Goal: Transaction & Acquisition: Book appointment/travel/reservation

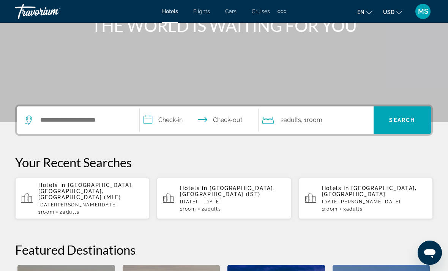
scroll to position [108, 0]
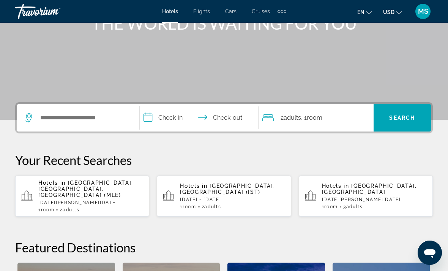
click at [113, 190] on p "Hotels in Male, Maldives, Maldives (MLE)" at bounding box center [90, 189] width 105 height 18
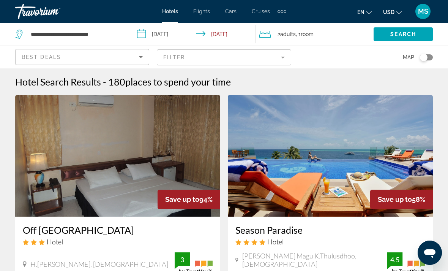
click at [267, 59] on mat-form-field "Filter" at bounding box center [224, 57] width 134 height 16
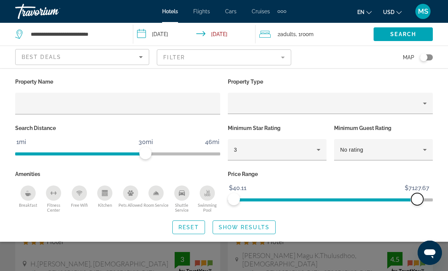
scroll to position [6, 0]
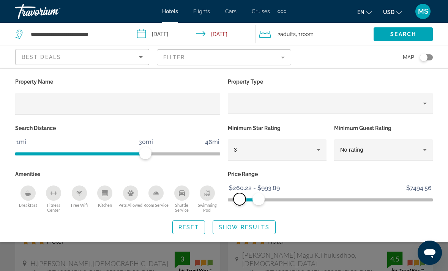
scroll to position [0, 0]
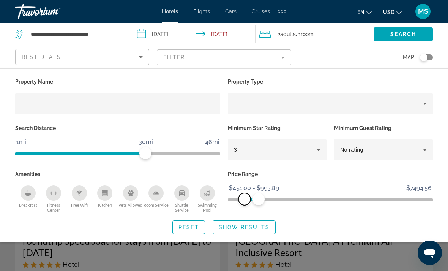
scroll to position [19, 0]
click at [241, 247] on div "Search widget" at bounding box center [224, 192] width 448 height 157
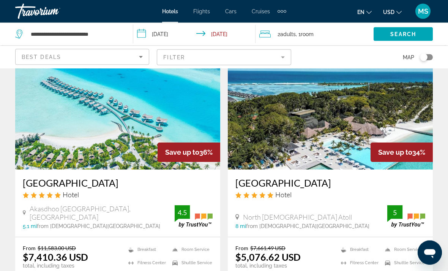
scroll to position [369, 0]
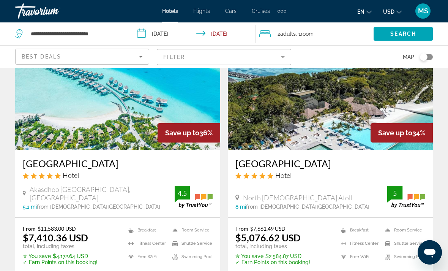
click at [387, 15] on button "USD USD ($) MXN (Mex$) CAD (Can$) GBP (£) EUR (€) AUD (A$) NZD (NZ$) CNY (CN¥)" at bounding box center [392, 11] width 19 height 11
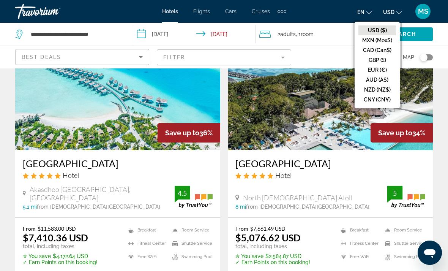
click at [377, 71] on button "EUR (€)" at bounding box center [378, 70] width 38 height 10
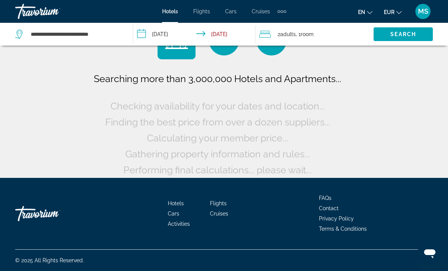
scroll to position [11, 0]
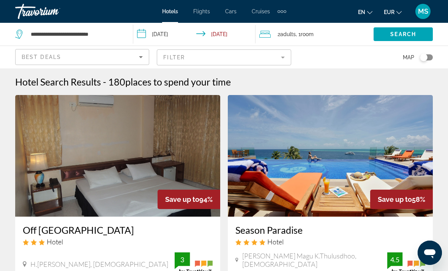
click at [283, 57] on mat-form-field "Filter" at bounding box center [224, 57] width 134 height 16
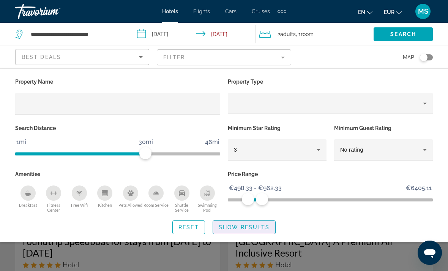
click at [253, 230] on span "Search widget" at bounding box center [244, 227] width 62 height 18
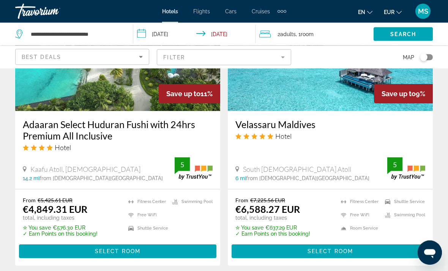
scroll to position [1649, 0]
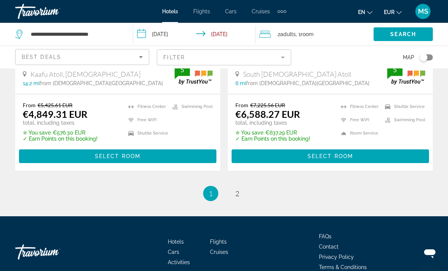
click at [277, 147] on span "Main content" at bounding box center [331, 156] width 198 height 18
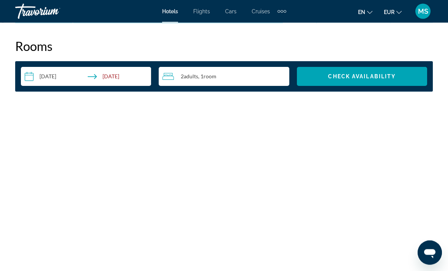
scroll to position [1104, 0]
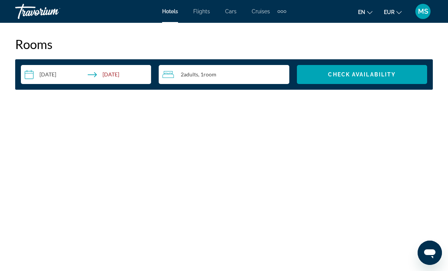
click at [338, 78] on span "Search widget" at bounding box center [362, 74] width 130 height 18
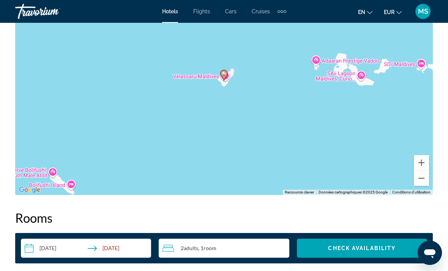
scroll to position [36, 0]
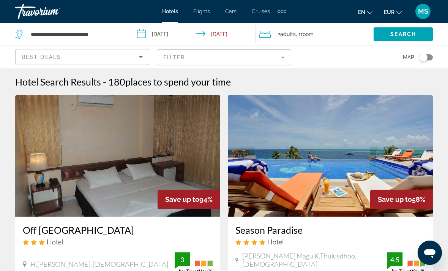
click at [184, 79] on span "places to spend your time" at bounding box center [178, 81] width 106 height 11
click at [181, 84] on span "places to spend your time" at bounding box center [178, 81] width 106 height 11
click at [176, 76] on span "places to spend your time" at bounding box center [178, 81] width 106 height 11
click at [282, 54] on mat-form-field "Filter" at bounding box center [224, 57] width 134 height 16
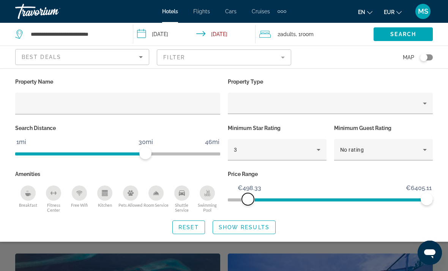
scroll to position [122, 0]
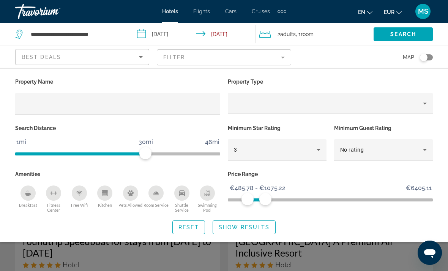
click at [268, 225] on span "Show Results" at bounding box center [244, 227] width 51 height 6
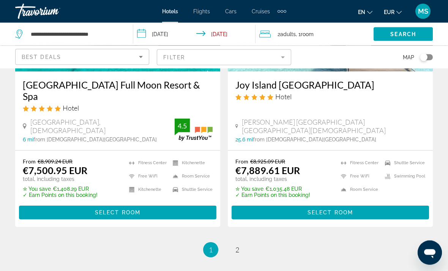
scroll to position [1649, 0]
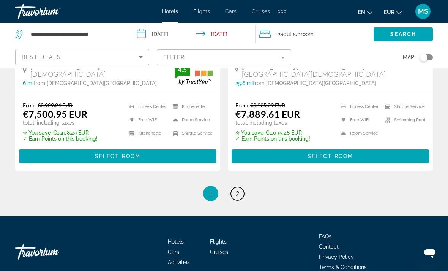
click at [235, 187] on link "page 2" at bounding box center [237, 193] width 13 height 13
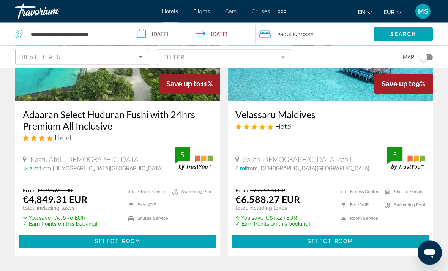
click at [270, 243] on span "Main content" at bounding box center [331, 242] width 198 height 18
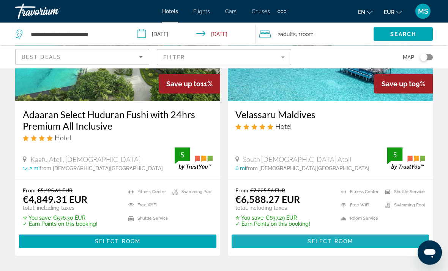
scroll to position [116, 0]
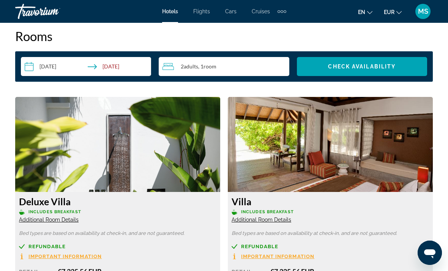
scroll to position [1112, 0]
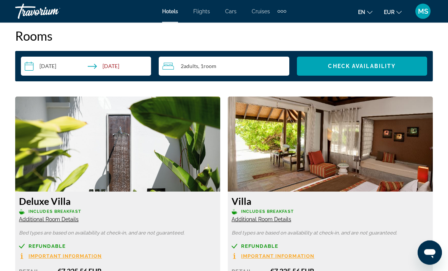
click at [65, 217] on span "Additional Room Details" at bounding box center [49, 220] width 60 height 6
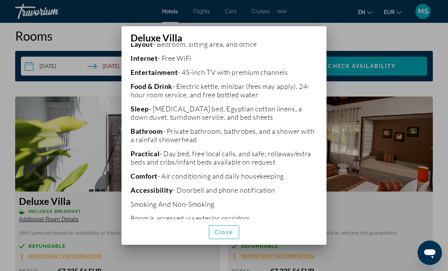
scroll to position [212, 0]
click at [214, 241] on span "button" at bounding box center [224, 232] width 30 height 18
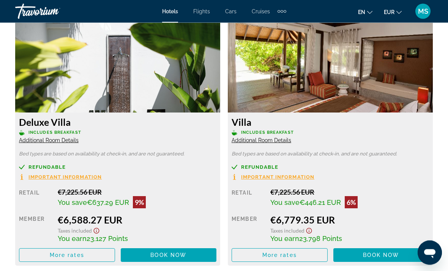
scroll to position [1192, 0]
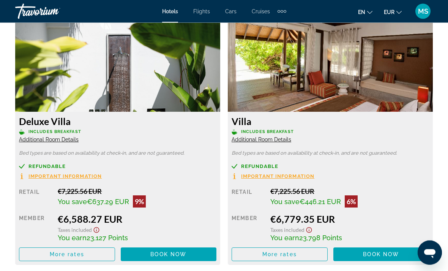
click at [59, 253] on span "More rates" at bounding box center [67, 255] width 35 height 6
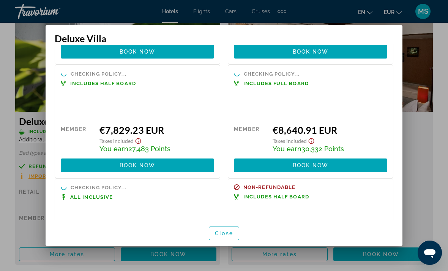
scroll to position [252, 0]
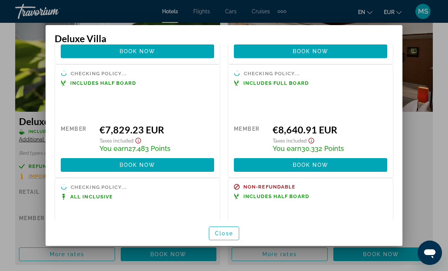
click at [220, 236] on span "Close" at bounding box center [224, 233] width 18 height 6
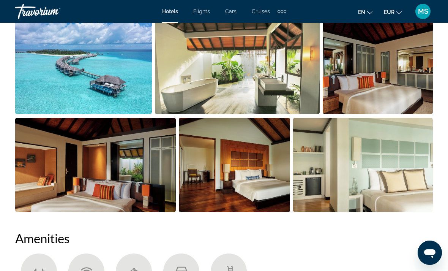
scroll to position [552, 0]
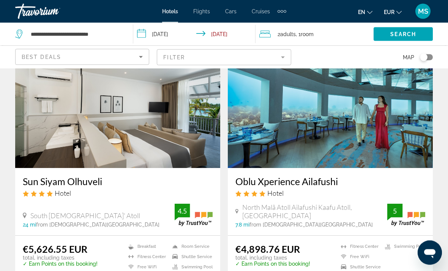
scroll to position [700, 0]
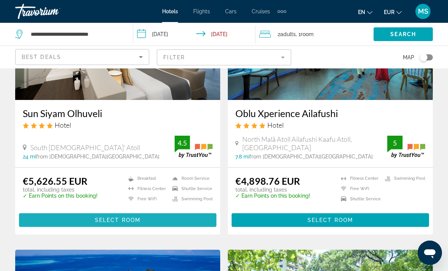
click at [91, 211] on span "Main content" at bounding box center [118, 220] width 198 height 18
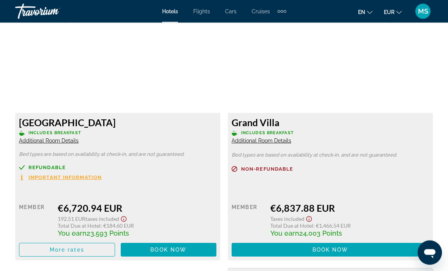
scroll to position [2246, 0]
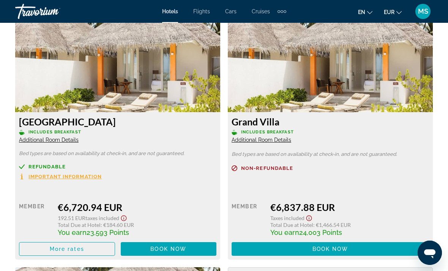
click at [39, 240] on span "Main content" at bounding box center [66, 249] width 95 height 18
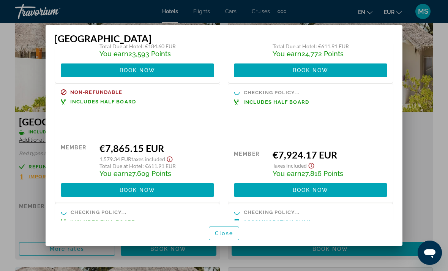
scroll to position [92, 0]
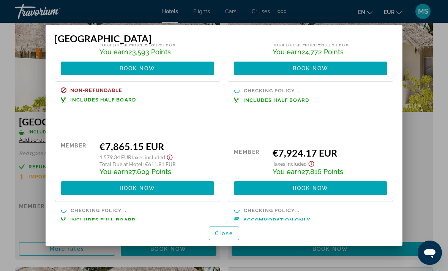
click at [218, 242] on span "button" at bounding box center [224, 233] width 30 height 18
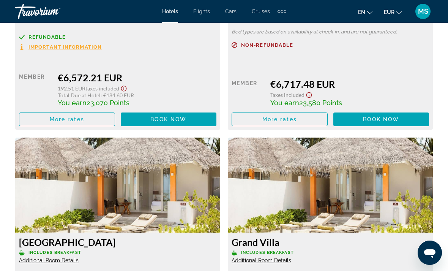
scroll to position [2125, 0]
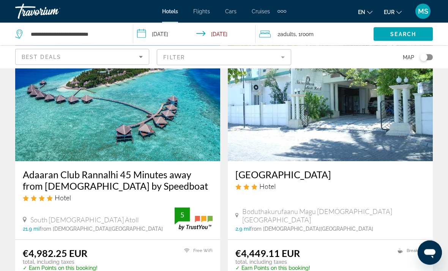
scroll to position [911, 0]
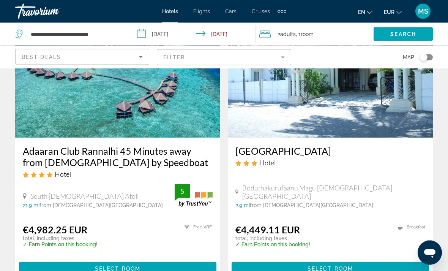
click at [68, 260] on span "Main content" at bounding box center [118, 269] width 198 height 18
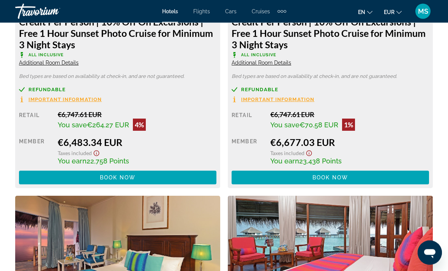
scroll to position [1799, 0]
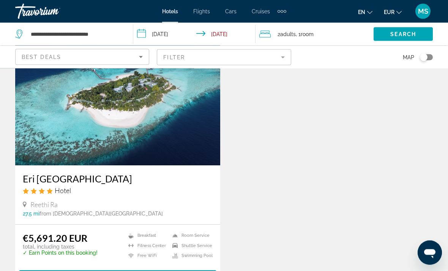
scroll to position [1471, 0]
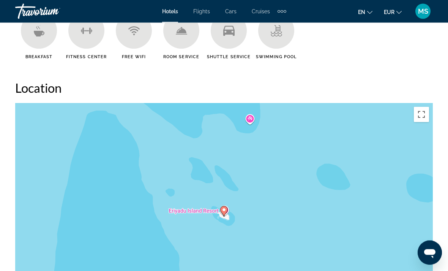
scroll to position [775, 0]
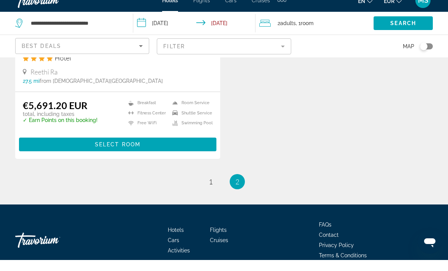
scroll to position [1592, 0]
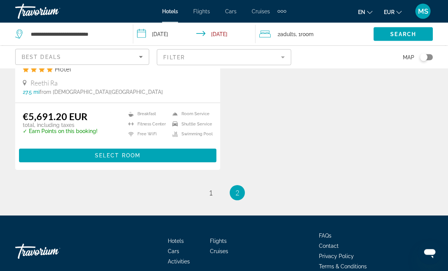
click at [204, 185] on ul "2 / 2 page 1 You're on page 2" at bounding box center [224, 192] width 418 height 15
click at [213, 189] on span "1" at bounding box center [211, 193] width 4 height 8
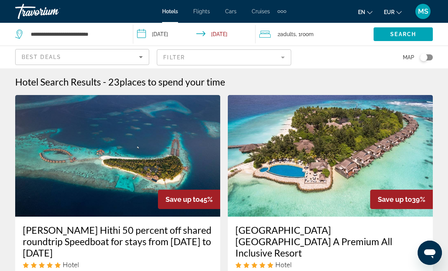
click at [277, 56] on mat-form-field "Filter" at bounding box center [224, 57] width 134 height 16
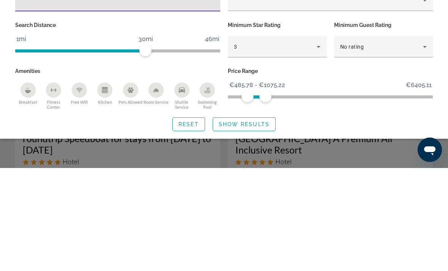
click at [241, 192] on span "ngx-slider" at bounding box center [330, 198] width 205 height 12
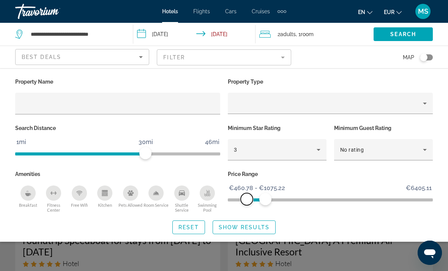
scroll to position [2, 0]
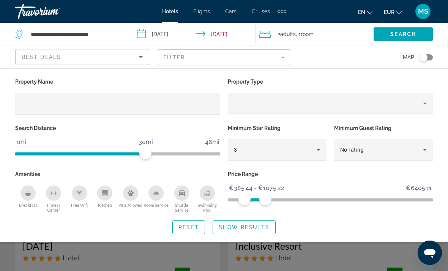
click at [257, 226] on span "Show Results" at bounding box center [244, 227] width 51 height 6
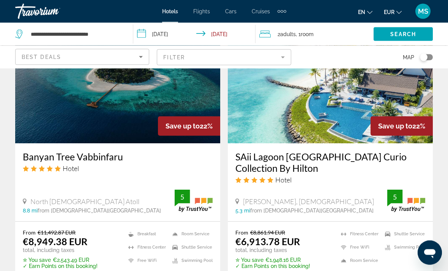
scroll to position [1241, 0]
click at [339, 115] on img "Main content" at bounding box center [330, 83] width 205 height 122
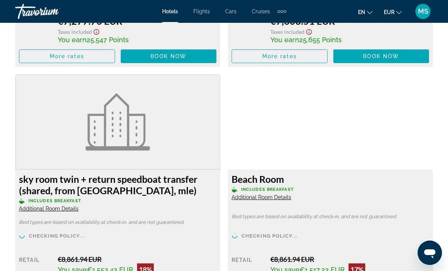
scroll to position [1664, 0]
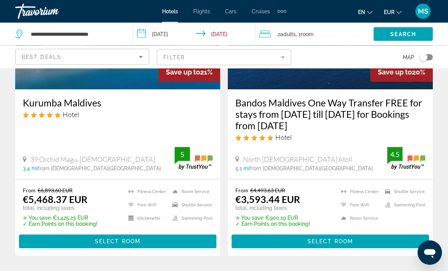
scroll to position [1672, 0]
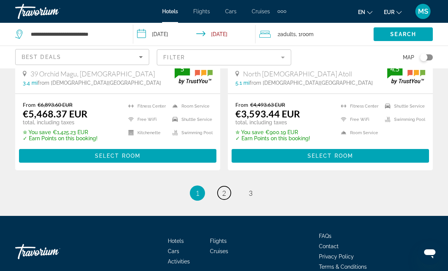
click at [227, 186] on link "page 2" at bounding box center [224, 192] width 13 height 13
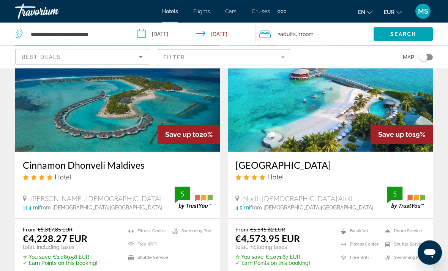
scroll to position [65, 0]
click at [48, 87] on img "Main content" at bounding box center [117, 91] width 205 height 122
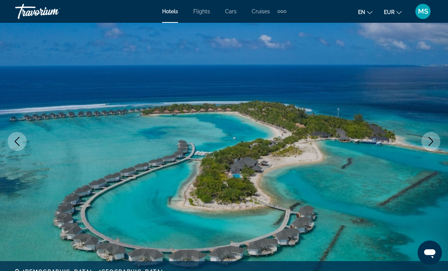
scroll to position [62, 0]
click at [428, 145] on icon "Next image" at bounding box center [431, 140] width 9 height 9
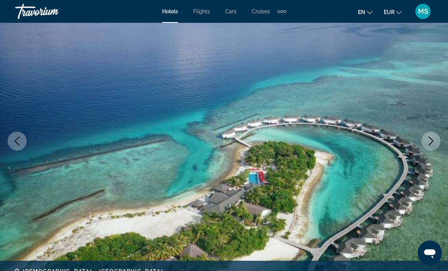
click at [425, 146] on button "Next image" at bounding box center [431, 140] width 19 height 19
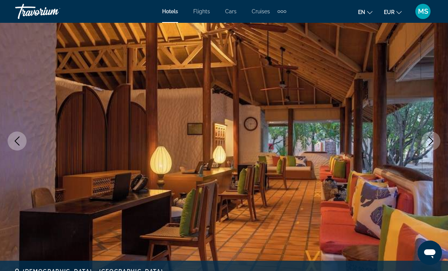
click at [429, 150] on img "Main content" at bounding box center [224, 140] width 448 height 361
click at [430, 143] on icon "Next image" at bounding box center [431, 140] width 9 height 9
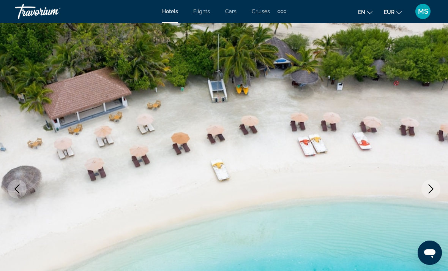
scroll to position [22, 0]
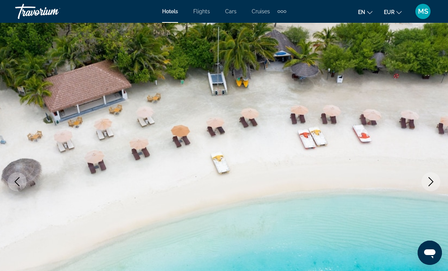
click at [429, 181] on icon "Next image" at bounding box center [431, 181] width 9 height 9
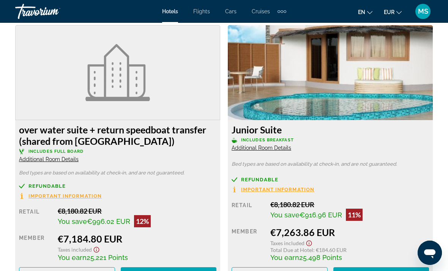
scroll to position [2460, 0]
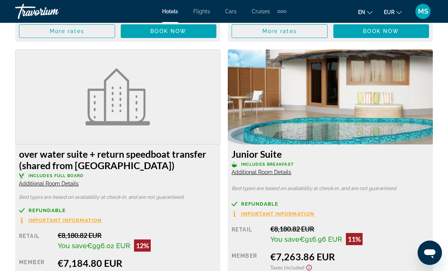
click at [398, 130] on img "Main content" at bounding box center [330, 96] width 205 height 95
click at [341, 124] on img "Main content" at bounding box center [330, 96] width 205 height 95
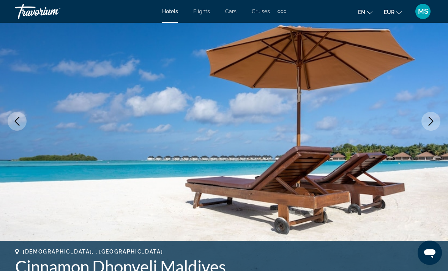
scroll to position [81, 0]
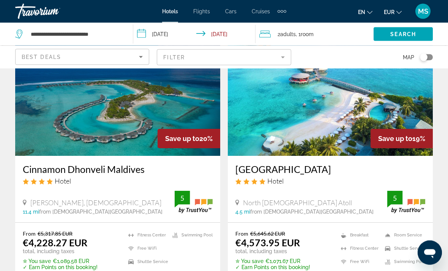
scroll to position [61, 0]
click at [331, 130] on img "Main content" at bounding box center [330, 95] width 205 height 122
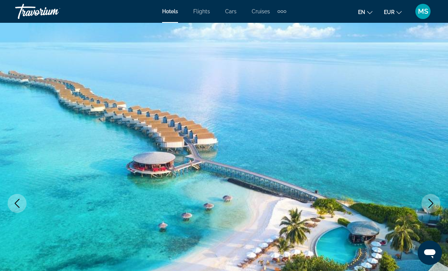
click at [424, 207] on button "Next image" at bounding box center [431, 203] width 19 height 19
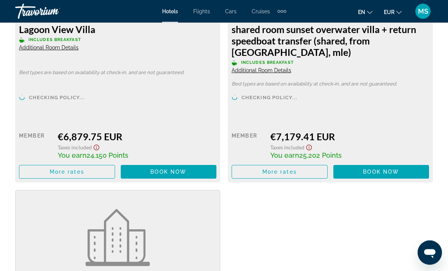
scroll to position [3377, 0]
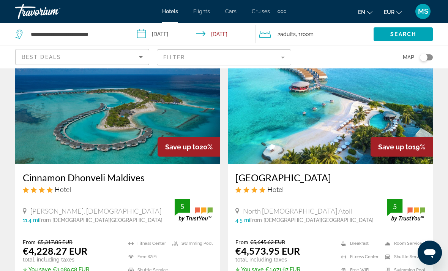
scroll to position [51, 0]
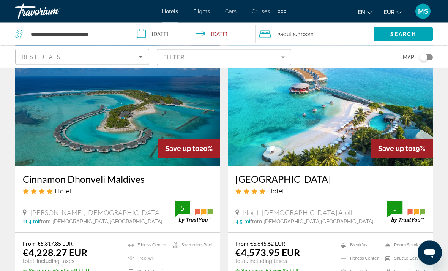
click at [309, 122] on img "Main content" at bounding box center [330, 105] width 205 height 122
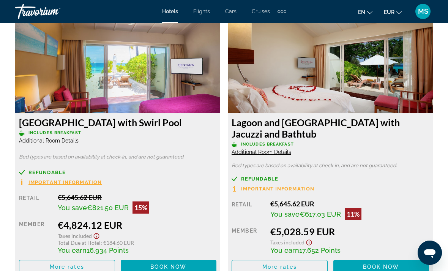
scroll to position [1471, 0]
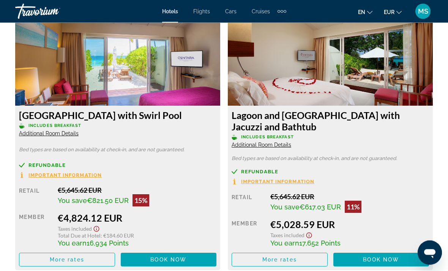
click at [41, 258] on span "Main content" at bounding box center [66, 260] width 95 height 18
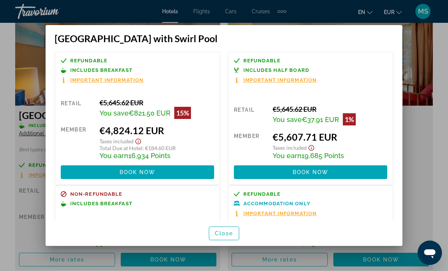
scroll to position [0, 0]
click at [24, 133] on div at bounding box center [224, 135] width 448 height 271
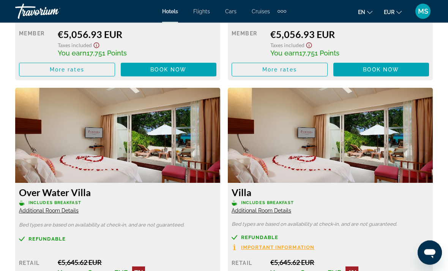
scroll to position [1918, 0]
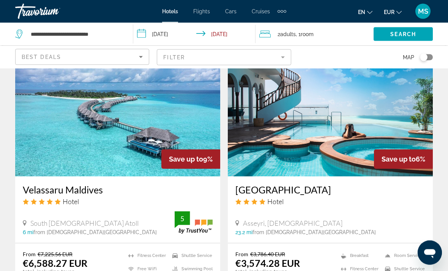
scroll to position [1185, 0]
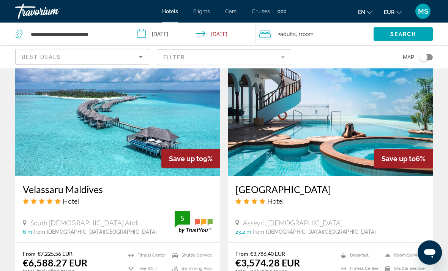
click at [33, 150] on img "Main content" at bounding box center [117, 116] width 205 height 122
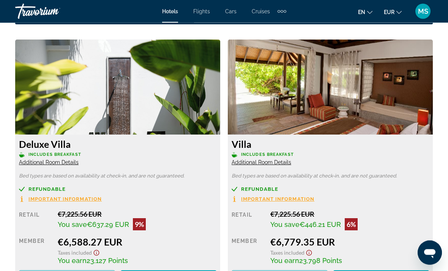
scroll to position [1169, 0]
click at [54, 114] on img "Main content" at bounding box center [117, 87] width 205 height 95
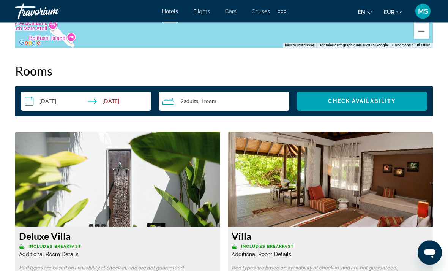
scroll to position [1070, 0]
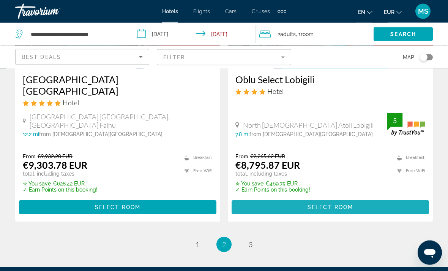
scroll to position [1575, 0]
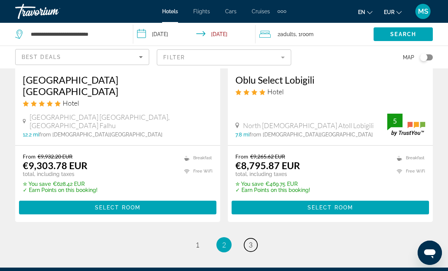
click at [250, 241] on span "3" at bounding box center [251, 245] width 4 height 8
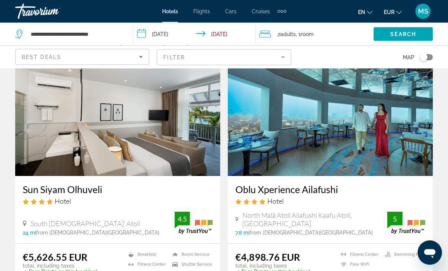
scroll to position [39, 0]
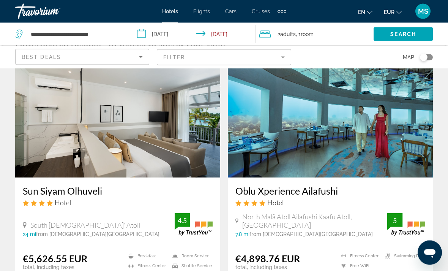
click at [41, 164] on img "Main content" at bounding box center [117, 117] width 205 height 122
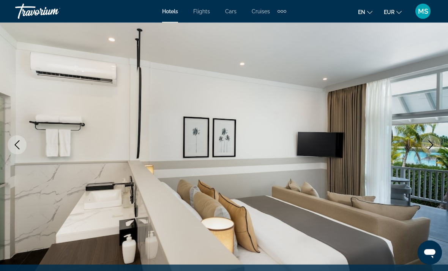
scroll to position [73, 0]
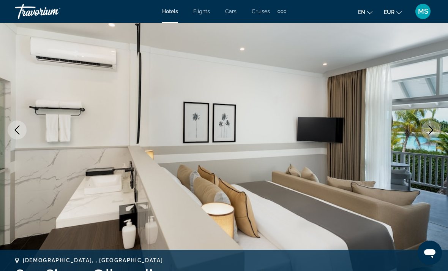
click at [429, 138] on button "Next image" at bounding box center [431, 129] width 19 height 19
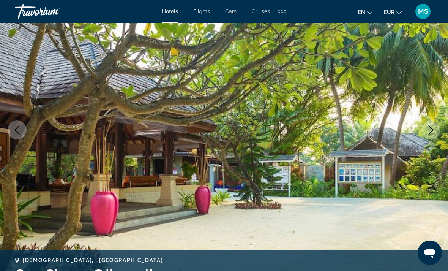
click at [426, 139] on img "Main content" at bounding box center [224, 129] width 448 height 361
click at [432, 141] on img "Main content" at bounding box center [224, 129] width 448 height 361
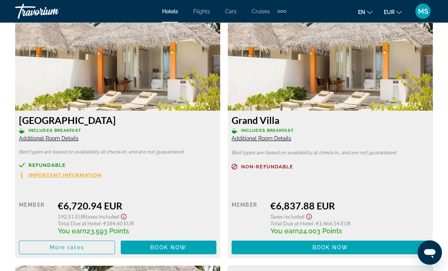
scroll to position [2248, 0]
click at [53, 238] on span "Main content" at bounding box center [66, 247] width 95 height 18
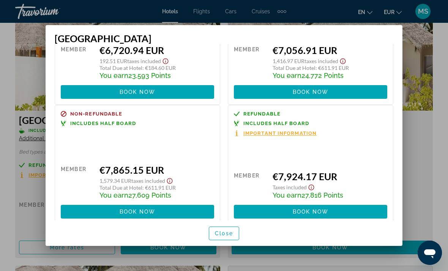
scroll to position [70, 0]
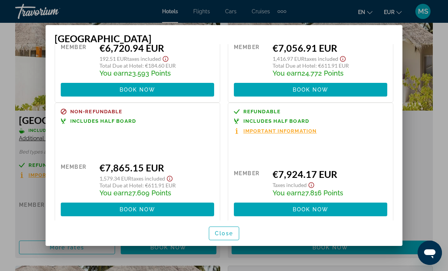
click at [21, 133] on div at bounding box center [224, 135] width 448 height 271
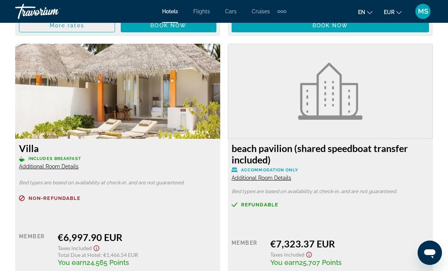
scroll to position [2469, 0]
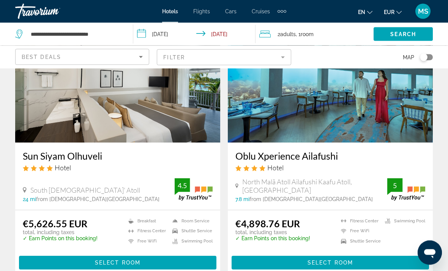
scroll to position [74, 0]
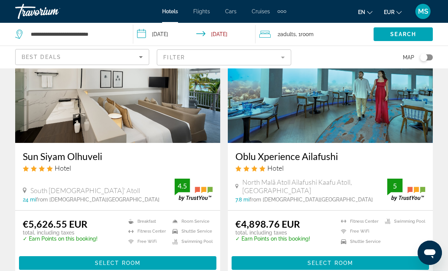
click at [47, 133] on img "Main content" at bounding box center [117, 82] width 205 height 122
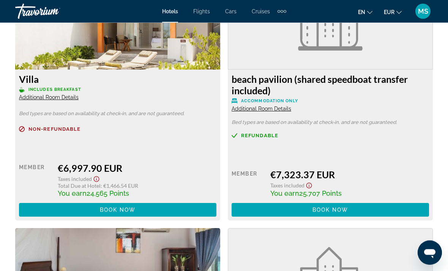
scroll to position [2532, 0]
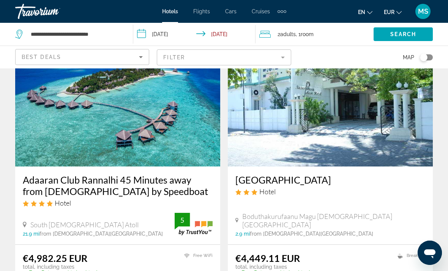
scroll to position [321, 0]
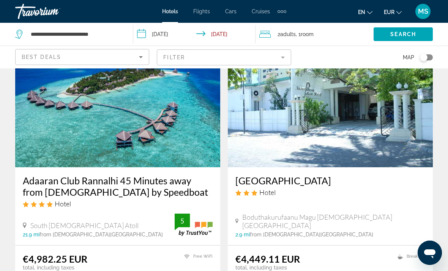
click at [131, 129] on img "Main content" at bounding box center [117, 107] width 205 height 122
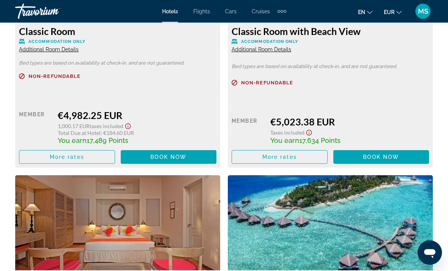
scroll to position [1273, 0]
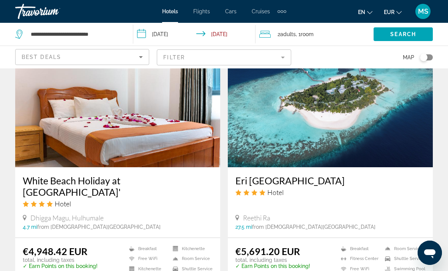
scroll to position [884, 0]
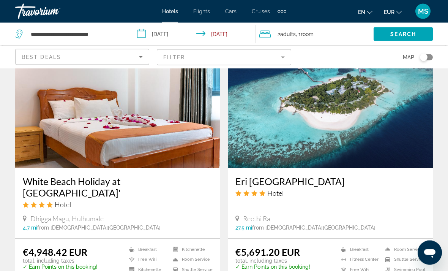
click at [333, 123] on img "Main content" at bounding box center [330, 108] width 205 height 122
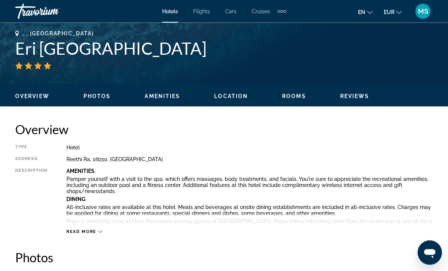
scroll to position [295, 0]
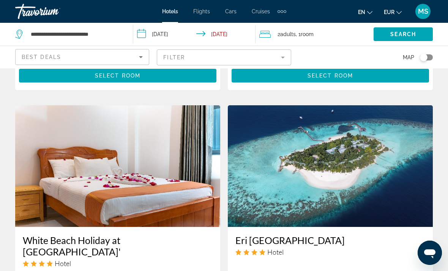
scroll to position [1021, 0]
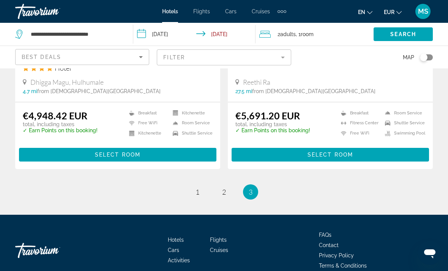
click at [254, 184] on li "You're on page 3" at bounding box center [250, 191] width 15 height 15
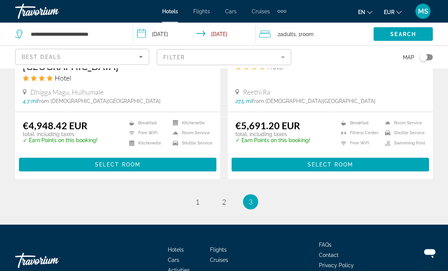
scroll to position [1007, 0]
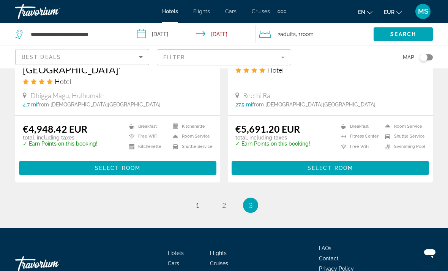
click at [188, 198] on ul "3 / 3 page 1 page 2 You're on page 3" at bounding box center [224, 205] width 418 height 15
click at [193, 198] on link "page 1" at bounding box center [197, 204] width 13 height 13
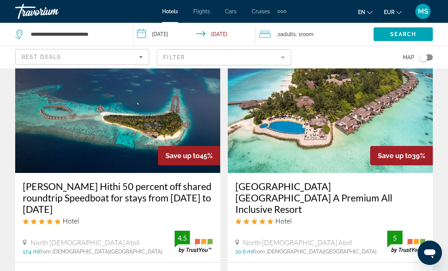
scroll to position [44, 0]
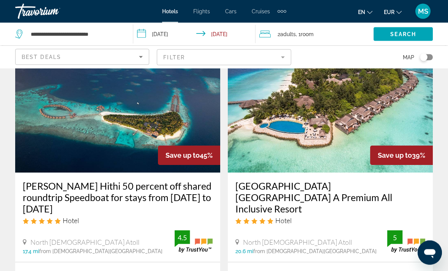
click at [90, 117] on img "Main content" at bounding box center [117, 112] width 205 height 122
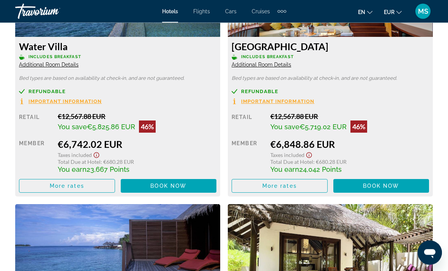
scroll to position [1267, 0]
click at [306, 189] on span "Main content" at bounding box center [279, 186] width 95 height 18
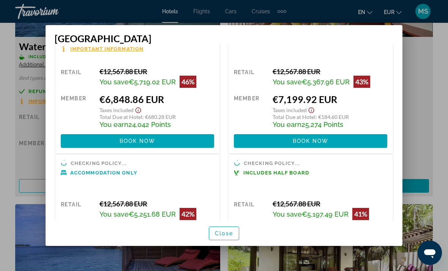
scroll to position [87, 0]
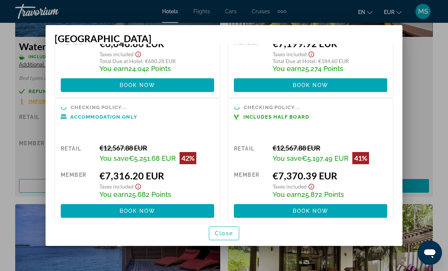
click at [28, 124] on div at bounding box center [224, 135] width 448 height 271
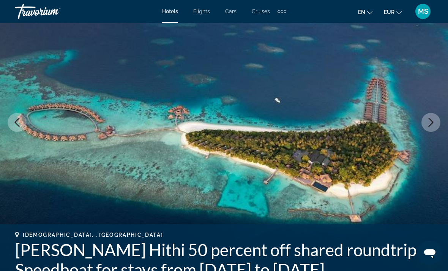
scroll to position [78, 0]
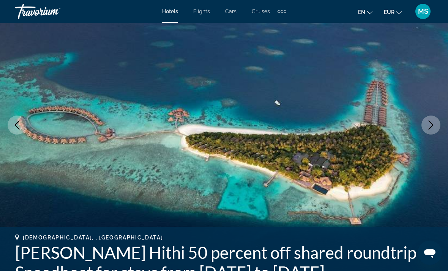
click at [429, 127] on icon "Next image" at bounding box center [431, 124] width 9 height 9
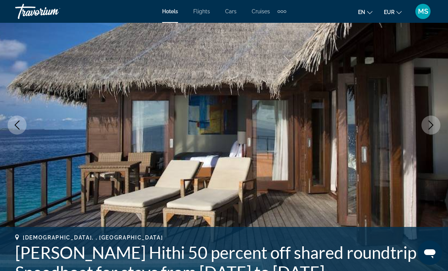
click at [19, 127] on icon "Previous image" at bounding box center [17, 124] width 9 height 9
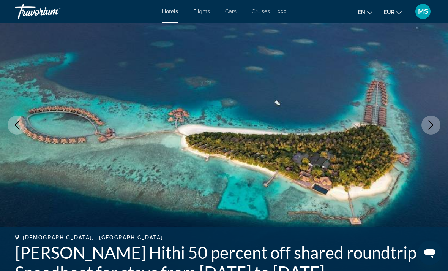
click at [429, 128] on icon "Next image" at bounding box center [431, 124] width 9 height 9
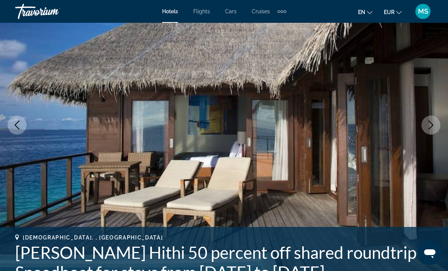
click at [429, 127] on icon "Next image" at bounding box center [431, 124] width 9 height 9
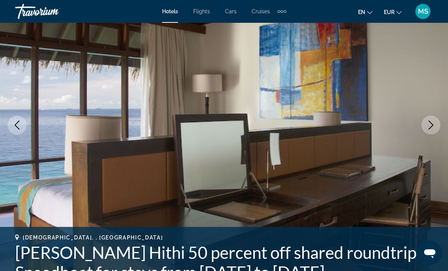
click at [427, 126] on icon "Next image" at bounding box center [431, 124] width 9 height 9
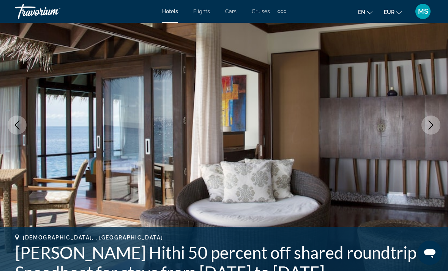
click at [428, 125] on icon "Next image" at bounding box center [431, 124] width 9 height 9
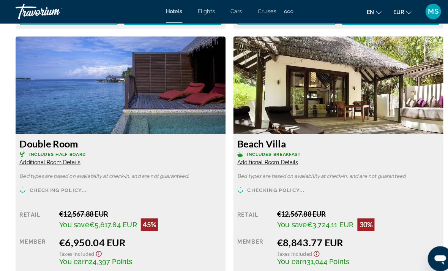
scroll to position [1435, 0]
click at [269, 271] on span "More rates" at bounding box center [280, 272] width 35 height 6
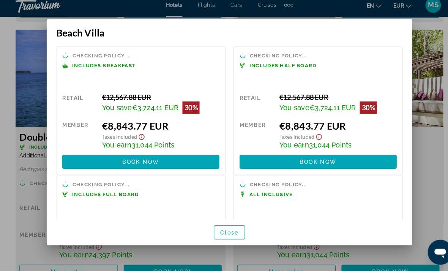
scroll to position [0, 0]
click at [19, 146] on div at bounding box center [224, 135] width 448 height 271
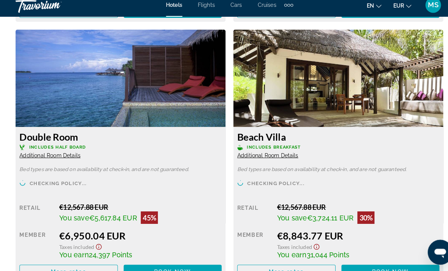
scroll to position [1429, 0]
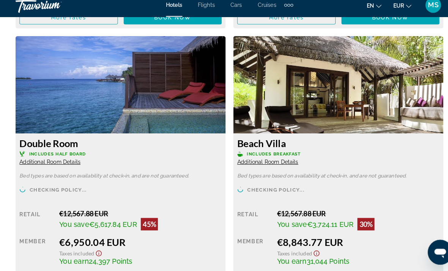
click at [364, 95] on img "Main content" at bounding box center [330, 89] width 205 height 95
click at [232, 162] on span "Additional Room Details" at bounding box center [262, 165] width 60 height 6
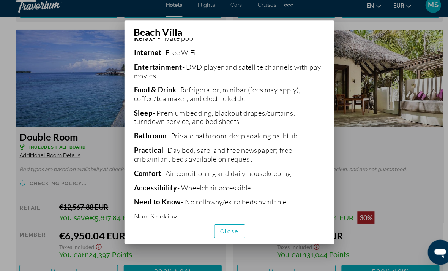
scroll to position [203, 0]
click at [91, 162] on div at bounding box center [224, 135] width 448 height 271
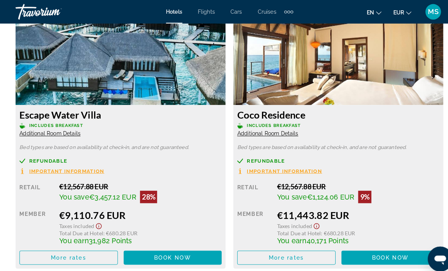
scroll to position [1717, 0]
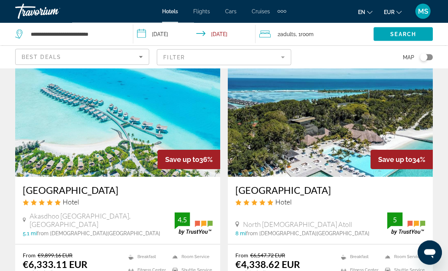
scroll to position [342, 0]
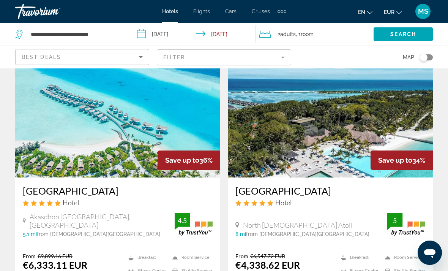
click at [299, 157] on img "Main content" at bounding box center [330, 117] width 205 height 122
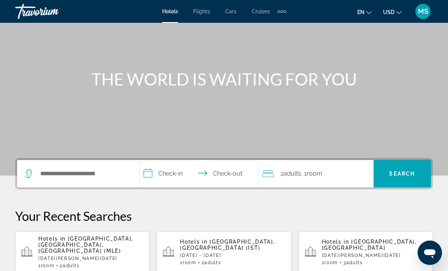
scroll to position [56, 0]
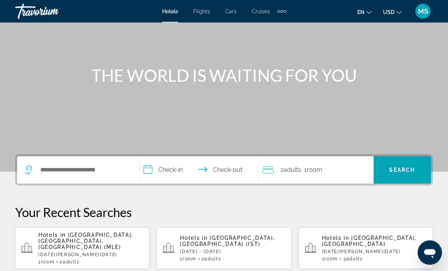
click at [46, 252] on p "[DATE][PERSON_NAME][DATE]" at bounding box center [90, 254] width 105 height 5
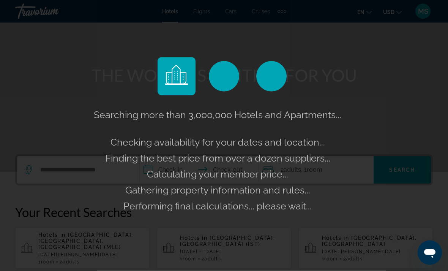
scroll to position [56, 0]
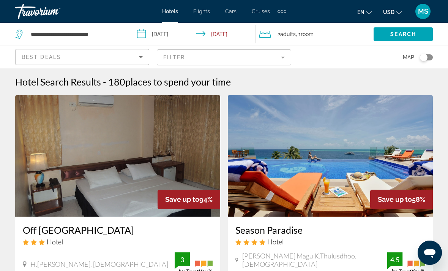
click at [396, 10] on button "USD USD ($) MXN (Mex$) CAD (Can$) GBP (£) EUR (€) AUD (A$) NZD (NZ$) CNY (CN¥)" at bounding box center [392, 11] width 19 height 11
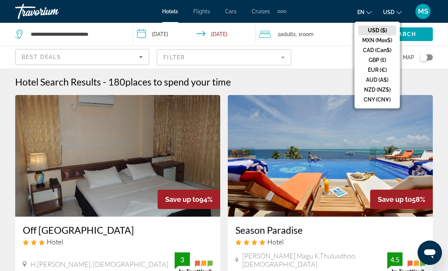
click at [366, 71] on button "EUR (€)" at bounding box center [378, 70] width 38 height 10
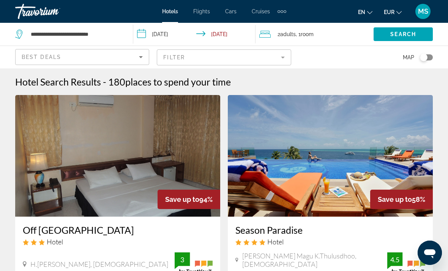
click at [168, 54] on mat-form-field "Filter" at bounding box center [224, 57] width 134 height 16
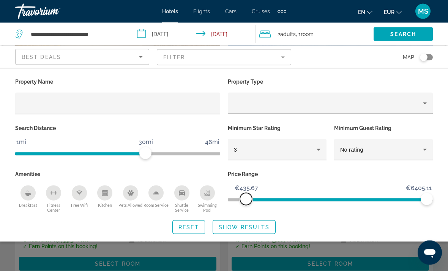
scroll to position [81, 0]
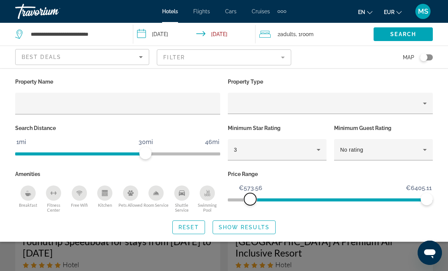
scroll to position [1, 0]
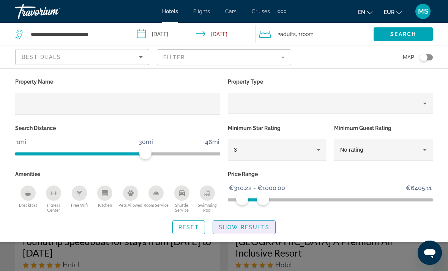
click at [261, 224] on span "Show Results" at bounding box center [244, 227] width 51 height 6
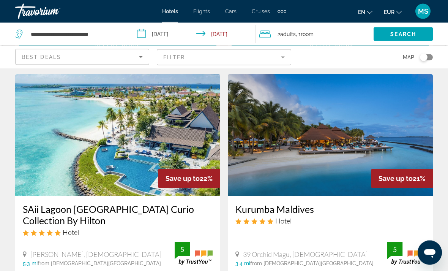
scroll to position [1181, 0]
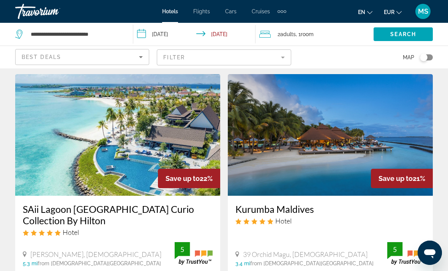
click at [315, 146] on img "Main content" at bounding box center [330, 135] width 205 height 122
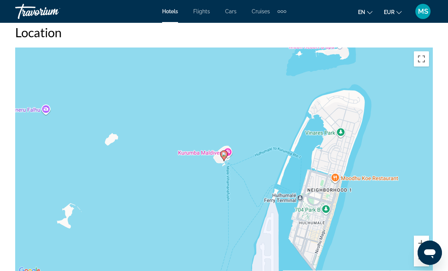
scroll to position [850, 0]
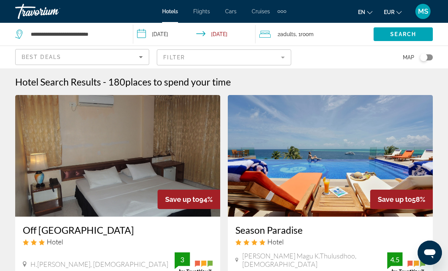
click at [188, 52] on mat-form-field "Filter" at bounding box center [224, 57] width 134 height 16
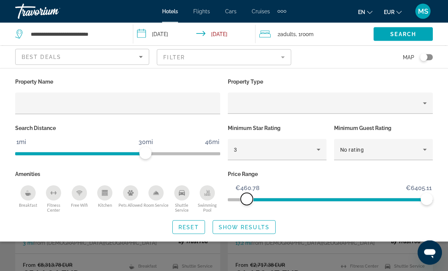
scroll to position [30, 0]
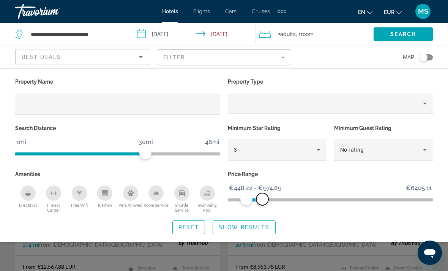
scroll to position [50, 0]
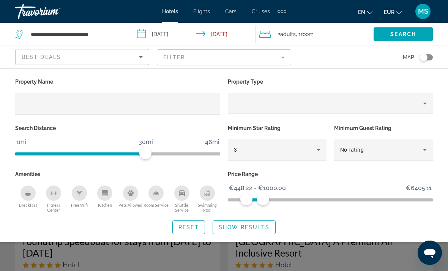
click at [244, 222] on span "Search widget" at bounding box center [244, 227] width 62 height 18
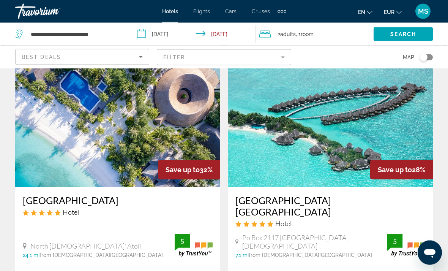
scroll to position [613, 0]
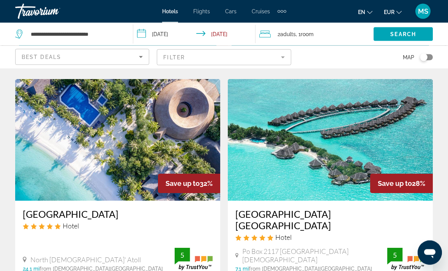
click at [168, 143] on img "Main content" at bounding box center [117, 140] width 205 height 122
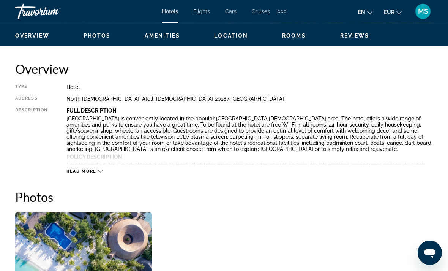
scroll to position [345, 0]
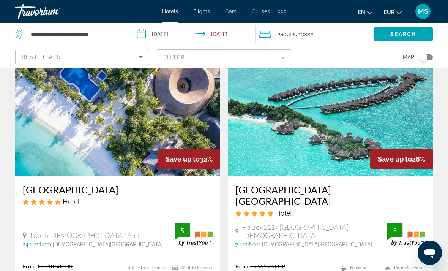
scroll to position [632, 0]
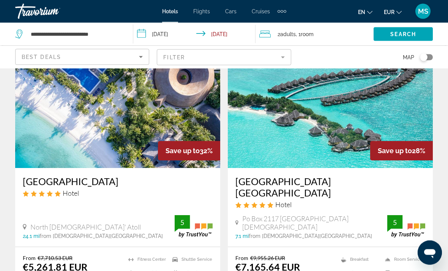
click at [344, 140] on img "Main content" at bounding box center [330, 108] width 205 height 122
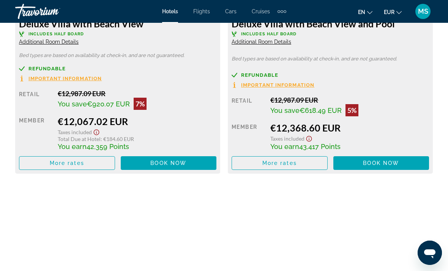
scroll to position [2328, 0]
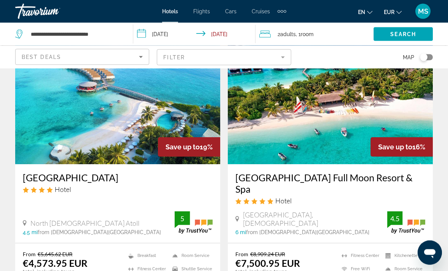
scroll to position [1500, 0]
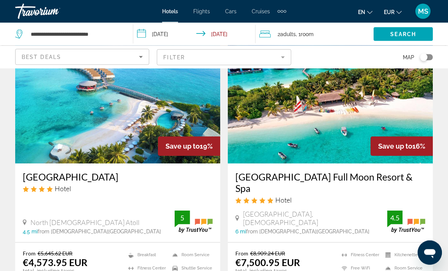
click at [152, 99] on img "Main content" at bounding box center [117, 103] width 205 height 122
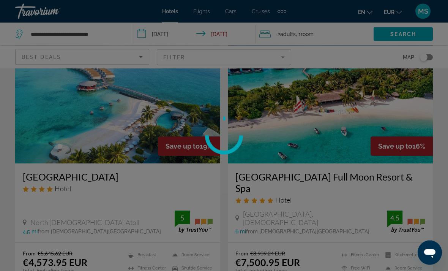
scroll to position [1501, 0]
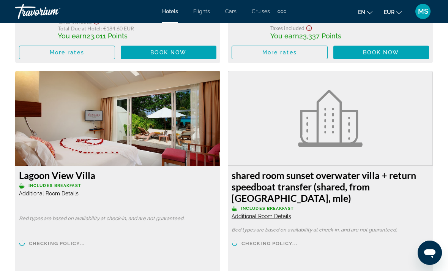
scroll to position [3235, 0]
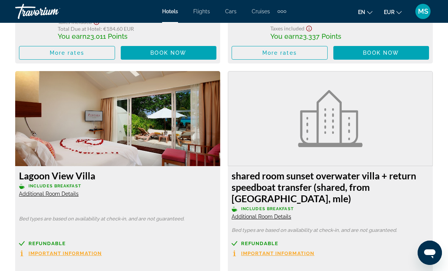
click at [61, 191] on span "Additional Room Details" at bounding box center [49, 194] width 60 height 6
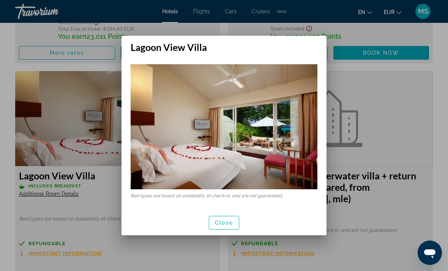
scroll to position [0, 0]
click at [224, 220] on span "Close" at bounding box center [224, 223] width 18 height 6
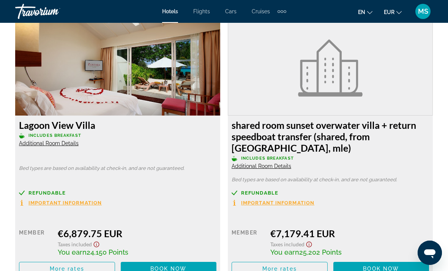
scroll to position [3298, 0]
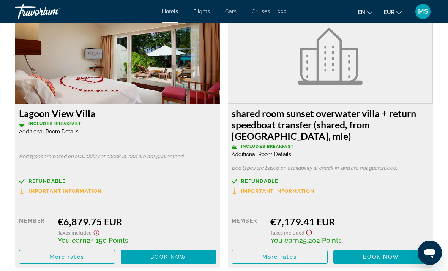
click at [79, 254] on span "More rates" at bounding box center [67, 257] width 35 height 6
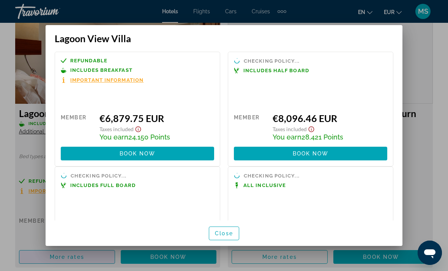
scroll to position [0, 0]
click at [24, 204] on div at bounding box center [224, 135] width 448 height 271
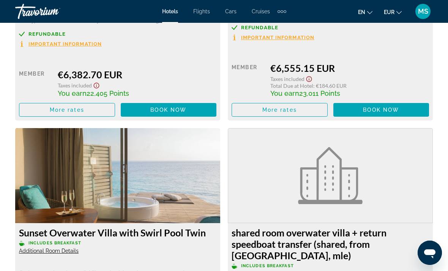
scroll to position [2911, 0]
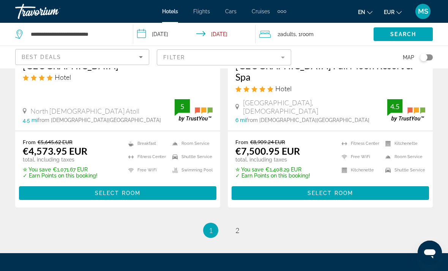
scroll to position [1638, 0]
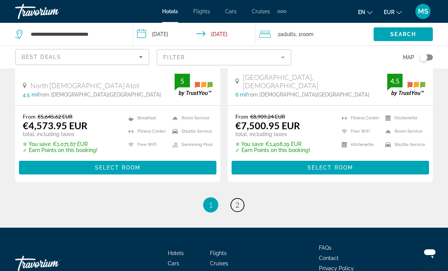
click at [242, 198] on link "page 2" at bounding box center [237, 204] width 13 height 13
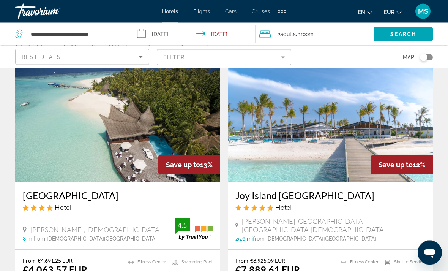
scroll to position [35, 0]
click at [142, 136] on img "Main content" at bounding box center [117, 121] width 205 height 122
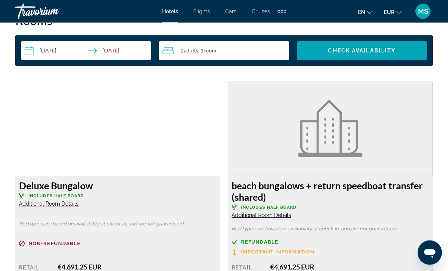
scroll to position [1123, 0]
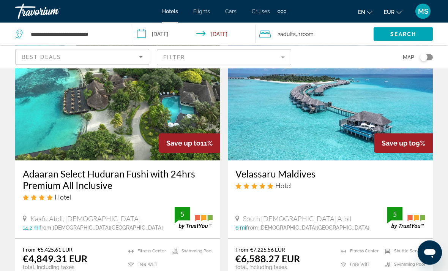
scroll to position [337, 0]
click at [141, 119] on img "Main content" at bounding box center [117, 100] width 205 height 122
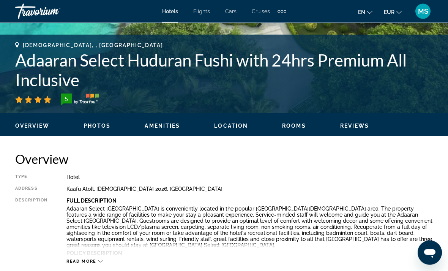
scroll to position [270, 0]
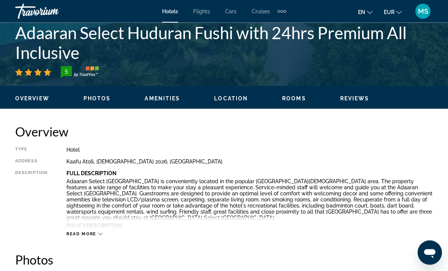
click at [101, 99] on span "Photos" at bounding box center [97, 99] width 27 height 6
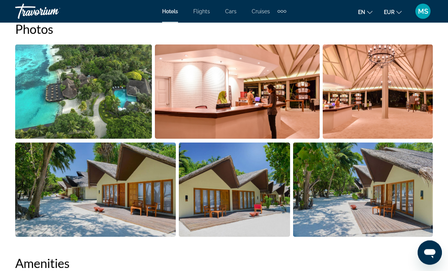
scroll to position [530, 0]
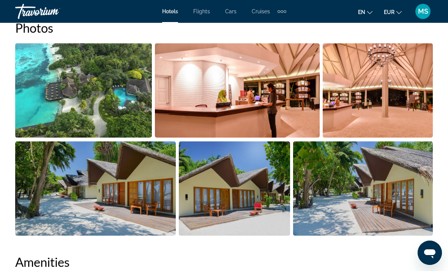
click at [364, 193] on img "Open full-screen image slider" at bounding box center [363, 188] width 140 height 94
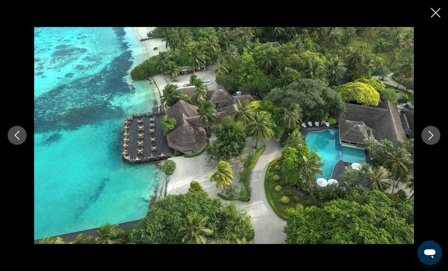
click at [431, 140] on icon "Next image" at bounding box center [431, 135] width 5 height 9
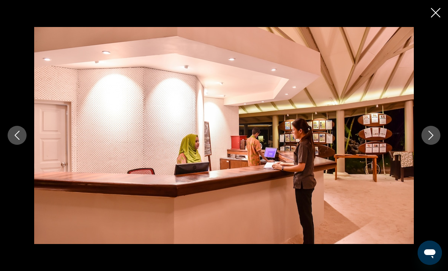
click at [430, 140] on icon "Next image" at bounding box center [431, 135] width 9 height 9
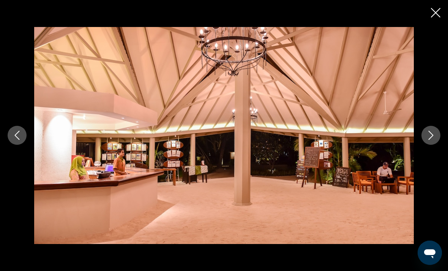
click at [429, 145] on button "Next image" at bounding box center [431, 135] width 19 height 19
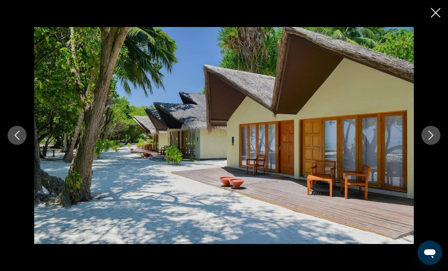
click at [424, 145] on button "Next image" at bounding box center [431, 135] width 19 height 19
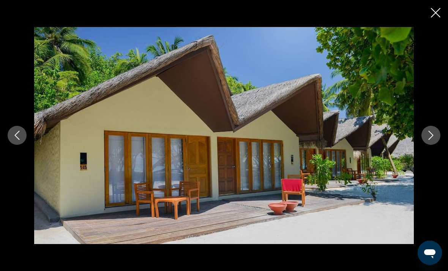
click at [423, 145] on button "Next image" at bounding box center [431, 135] width 19 height 19
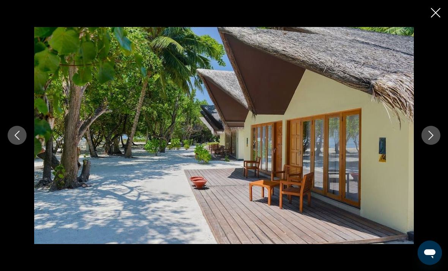
click at [423, 145] on button "Next image" at bounding box center [431, 135] width 19 height 19
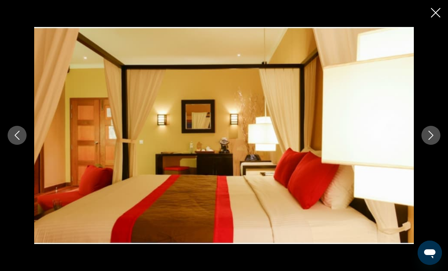
click at [424, 145] on button "Next image" at bounding box center [431, 135] width 19 height 19
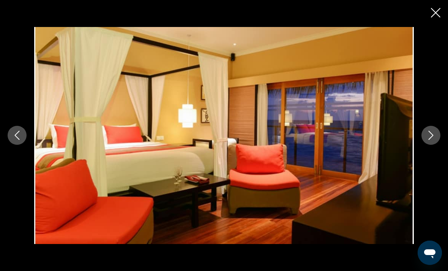
click at [429, 140] on icon "Next image" at bounding box center [431, 135] width 9 height 9
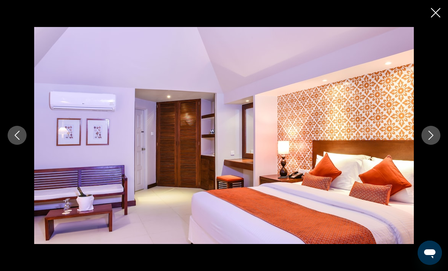
click at [431, 140] on icon "Next image" at bounding box center [431, 135] width 9 height 9
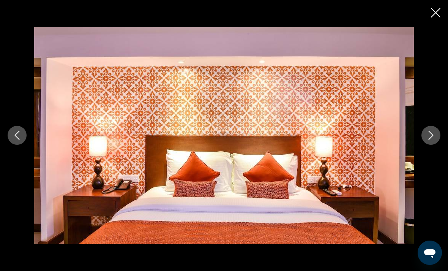
click at [429, 140] on icon "Next image" at bounding box center [431, 135] width 9 height 9
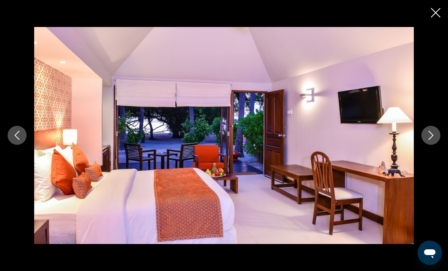
click at [428, 140] on icon "Next image" at bounding box center [431, 135] width 9 height 9
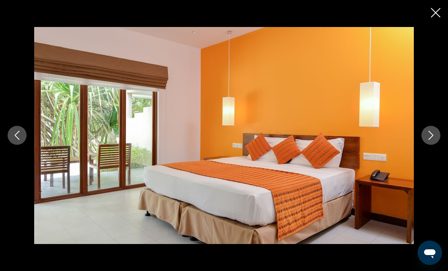
click at [428, 140] on icon "Next image" at bounding box center [431, 135] width 9 height 9
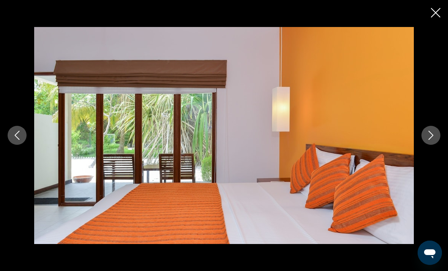
click at [427, 140] on icon "Next image" at bounding box center [431, 135] width 9 height 9
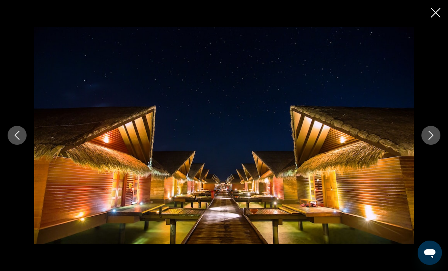
click at [426, 145] on button "Next image" at bounding box center [431, 135] width 19 height 19
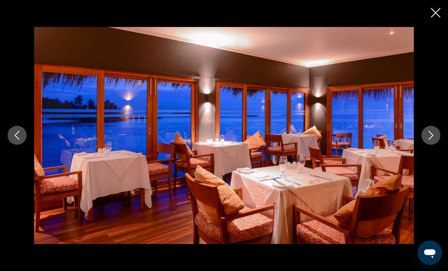
click at [426, 145] on button "Next image" at bounding box center [431, 135] width 19 height 19
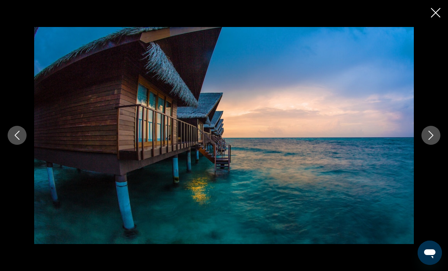
click at [431, 140] on icon "Next image" at bounding box center [431, 135] width 9 height 9
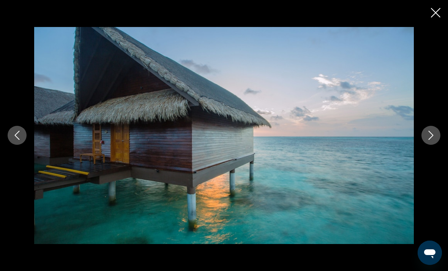
click at [430, 140] on icon "Next image" at bounding box center [431, 135] width 9 height 9
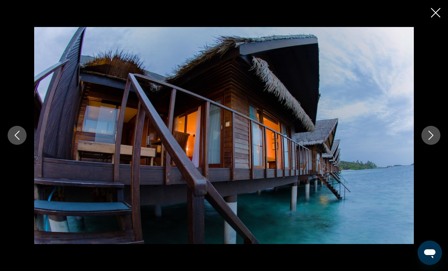
click at [429, 140] on icon "Next image" at bounding box center [431, 135] width 9 height 9
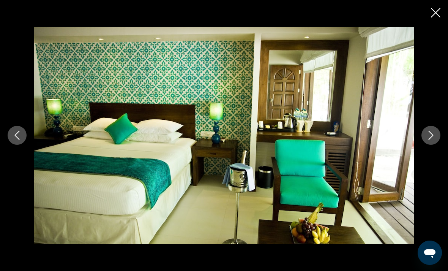
click at [428, 140] on icon "Next image" at bounding box center [431, 135] width 9 height 9
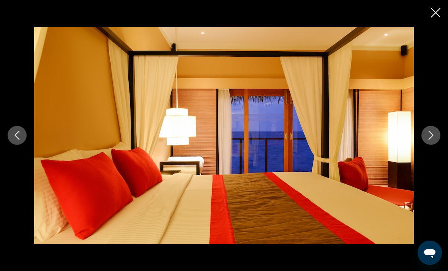
click at [428, 140] on icon "Next image" at bounding box center [431, 135] width 9 height 9
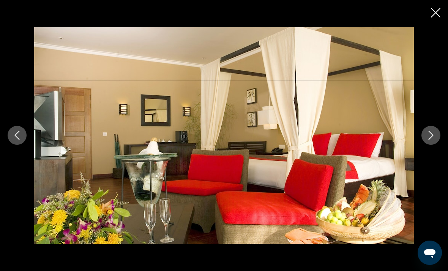
click at [428, 140] on icon "Next image" at bounding box center [431, 135] width 9 height 9
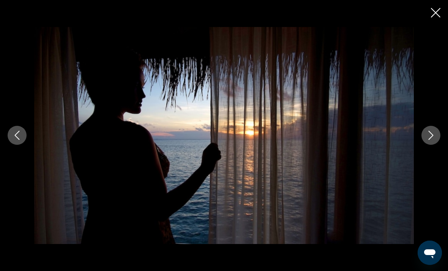
click at [428, 140] on icon "Next image" at bounding box center [431, 135] width 9 height 9
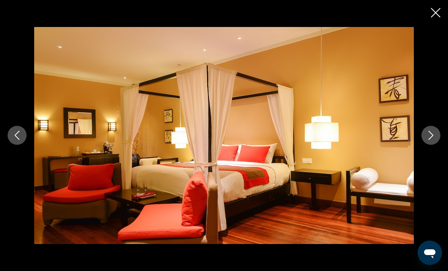
click at [427, 140] on icon "Next image" at bounding box center [431, 135] width 9 height 9
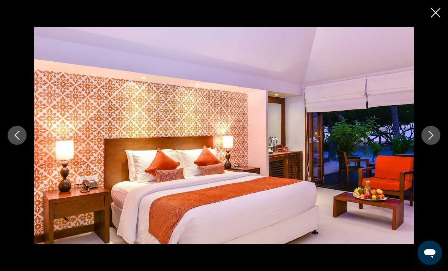
click at [428, 140] on icon "Next image" at bounding box center [431, 135] width 9 height 9
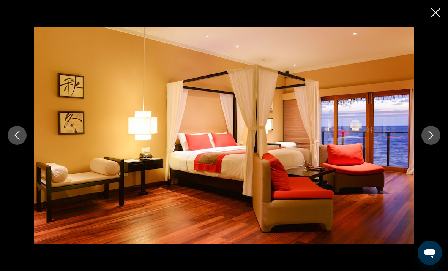
click at [428, 140] on icon "Next image" at bounding box center [431, 135] width 9 height 9
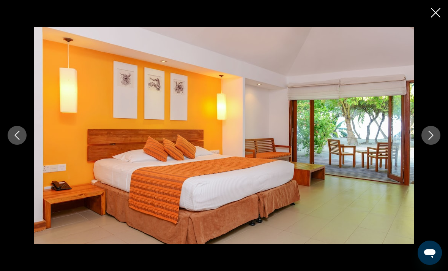
click at [428, 140] on icon "Next image" at bounding box center [431, 135] width 9 height 9
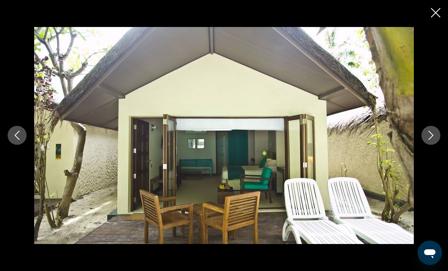
click at [428, 140] on icon "Next image" at bounding box center [431, 135] width 9 height 9
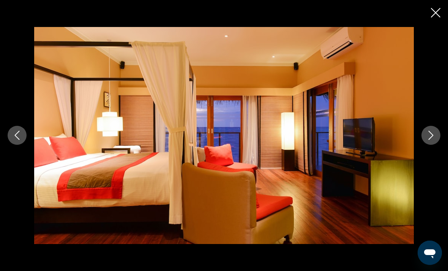
click at [428, 140] on icon "Next image" at bounding box center [431, 135] width 9 height 9
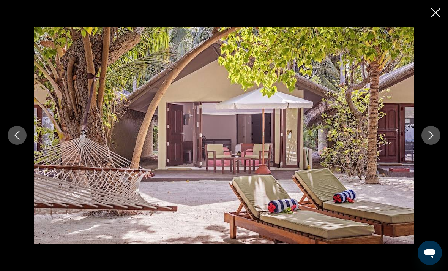
click at [428, 140] on icon "Next image" at bounding box center [431, 135] width 9 height 9
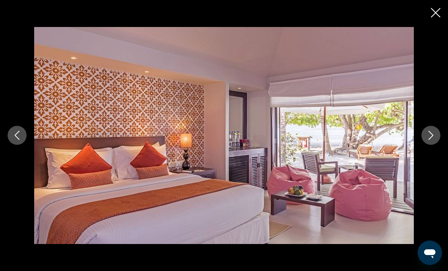
click at [428, 140] on icon "Next image" at bounding box center [431, 135] width 9 height 9
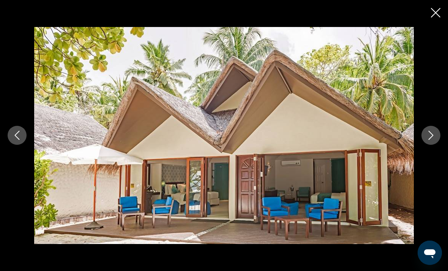
click at [427, 140] on icon "Next image" at bounding box center [431, 135] width 9 height 9
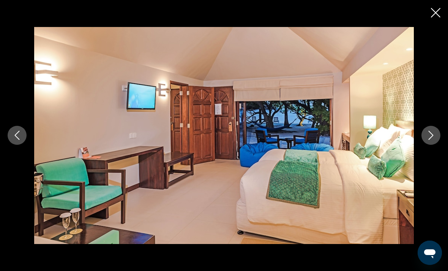
click at [428, 140] on icon "Next image" at bounding box center [431, 135] width 9 height 9
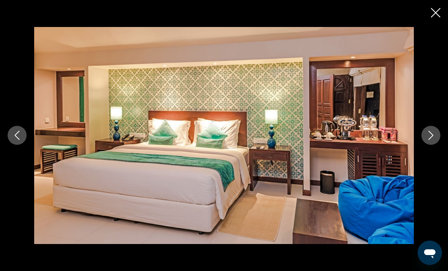
click at [428, 140] on icon "Next image" at bounding box center [431, 135] width 9 height 9
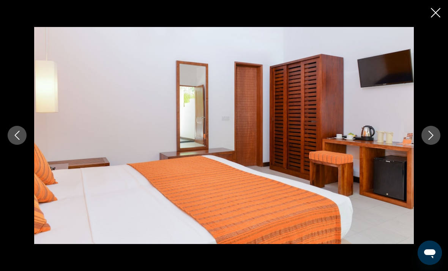
click at [428, 140] on icon "Next image" at bounding box center [431, 135] width 9 height 9
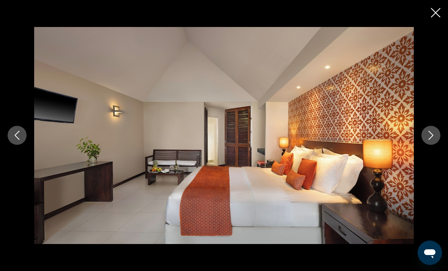
click at [428, 140] on icon "Next image" at bounding box center [431, 135] width 9 height 9
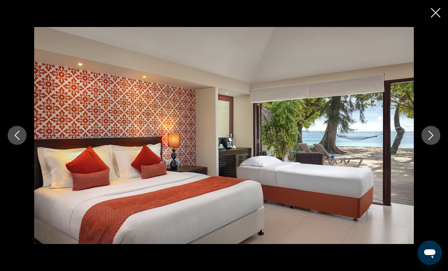
click at [433, 16] on icon "Close slideshow" at bounding box center [436, 13] width 10 height 10
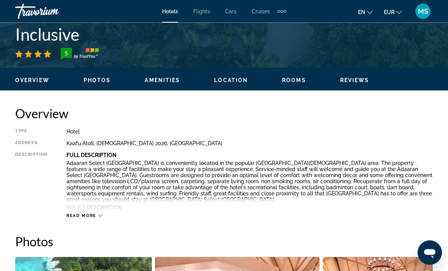
scroll to position [309, 0]
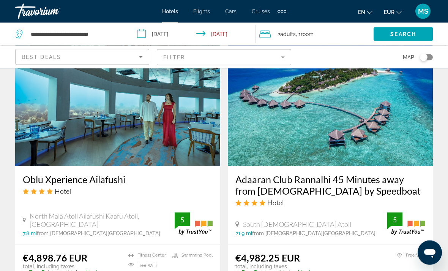
scroll to position [903, 0]
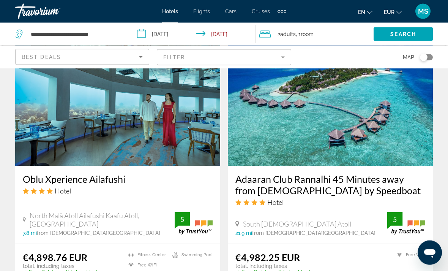
click at [45, 117] on img "Main content" at bounding box center [117, 105] width 205 height 122
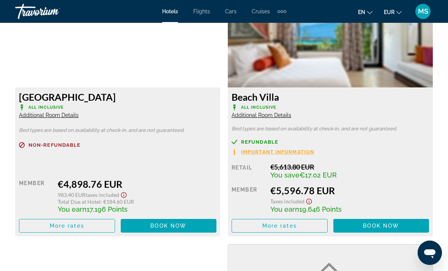
scroll to position [1200, 0]
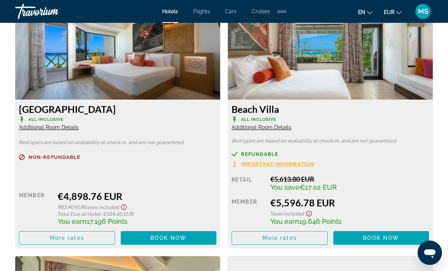
click at [400, 70] on img "Main content" at bounding box center [330, 52] width 205 height 95
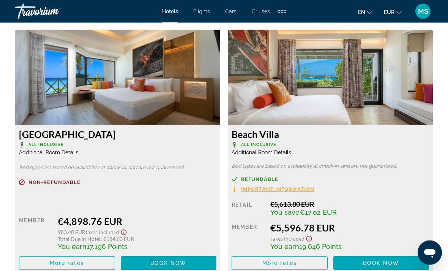
scroll to position [1174, 0]
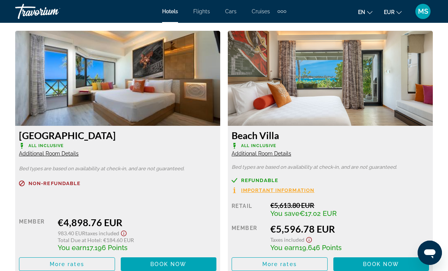
click at [277, 152] on span "Additional Room Details" at bounding box center [262, 153] width 60 height 6
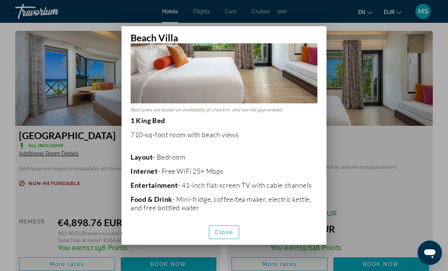
scroll to position [75, 0]
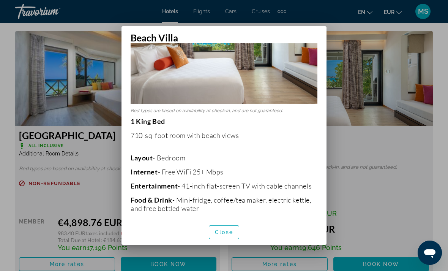
click at [236, 241] on span "button" at bounding box center [224, 232] width 30 height 18
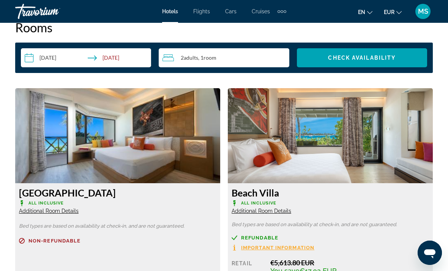
scroll to position [1116, 0]
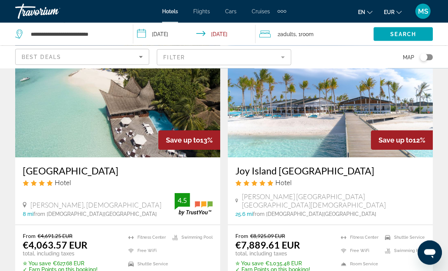
click at [409, 104] on img "Main content" at bounding box center [330, 97] width 205 height 122
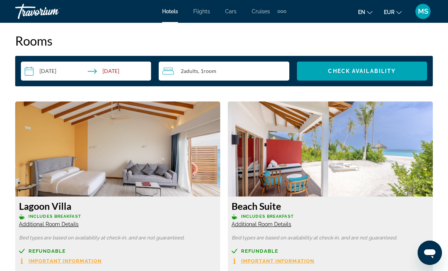
scroll to position [1107, 0]
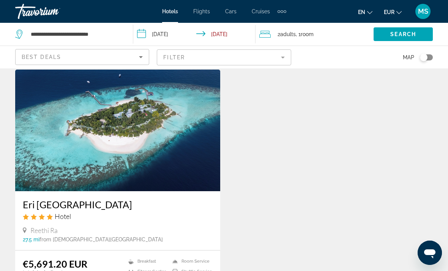
scroll to position [1436, 0]
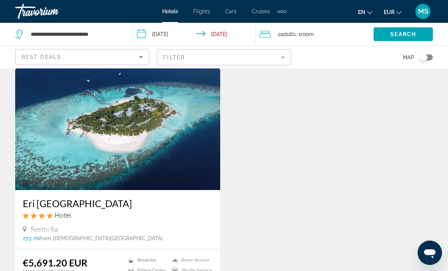
click at [47, 118] on img "Main content" at bounding box center [117, 129] width 205 height 122
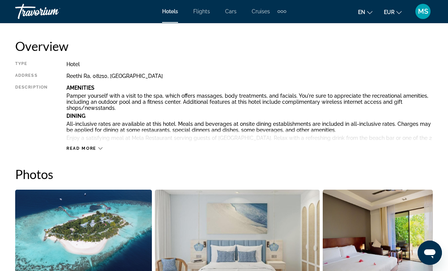
scroll to position [372, 0]
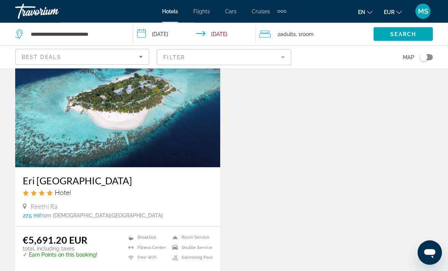
scroll to position [1583, 0]
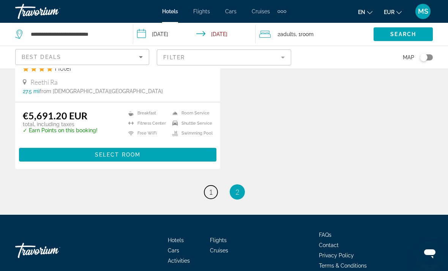
click at [206, 185] on link "page 1" at bounding box center [210, 191] width 13 height 13
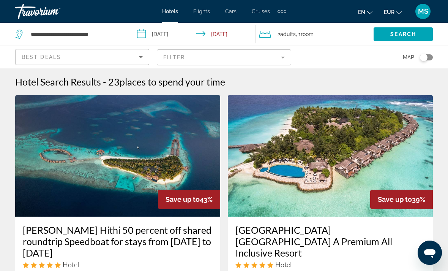
click at [257, 131] on img "Main content" at bounding box center [330, 156] width 205 height 122
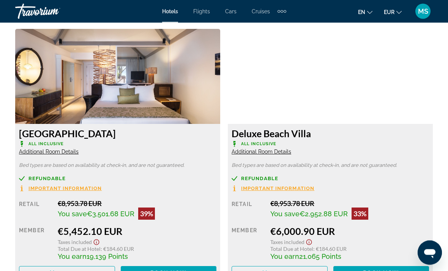
scroll to position [1180, 0]
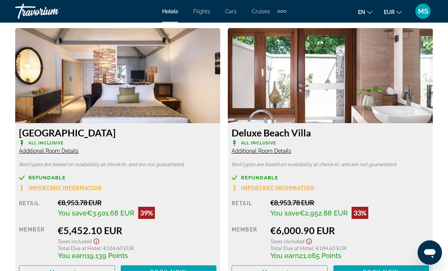
click at [276, 73] on img "Main content" at bounding box center [330, 76] width 205 height 95
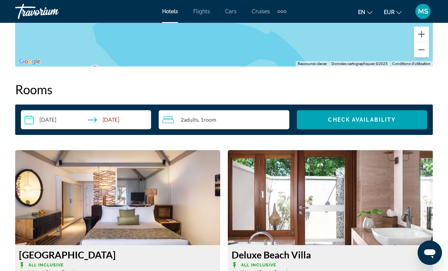
scroll to position [1161, 0]
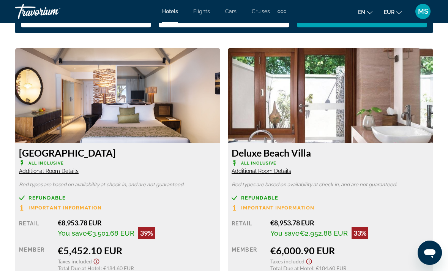
click at [278, 171] on span "Additional Room Details" at bounding box center [262, 171] width 60 height 6
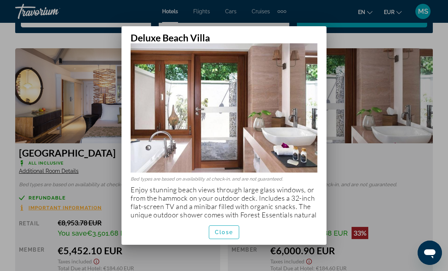
scroll to position [27, 0]
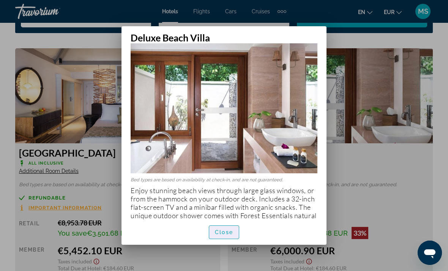
click at [235, 241] on span "button" at bounding box center [224, 232] width 30 height 18
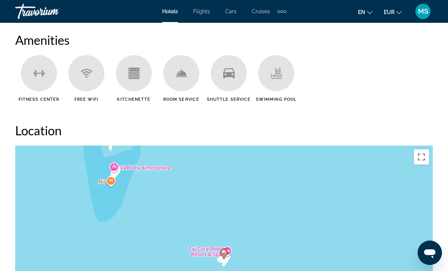
scroll to position [751, 0]
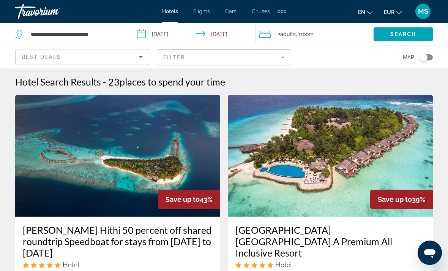
click at [63, 129] on img "Main content" at bounding box center [117, 156] width 205 height 122
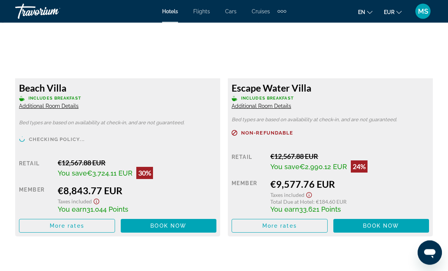
scroll to position [1486, 0]
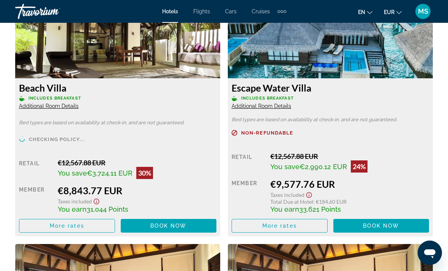
click at [37, 228] on span "Main content" at bounding box center [66, 226] width 95 height 18
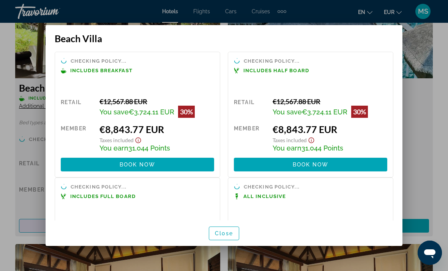
scroll to position [0, 0]
click at [418, 160] on div at bounding box center [224, 135] width 448 height 271
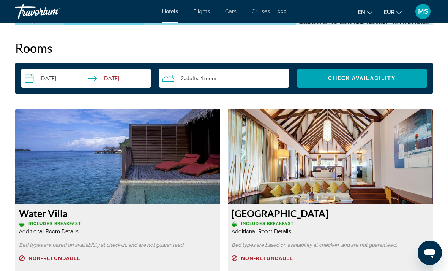
scroll to position [1100, 0]
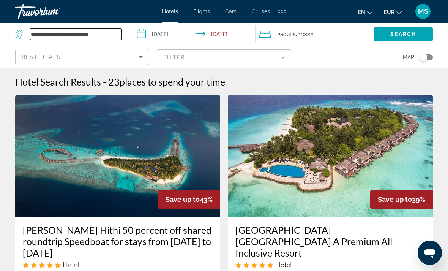
click at [89, 40] on input "**********" at bounding box center [76, 34] width 92 height 11
type input "*********"
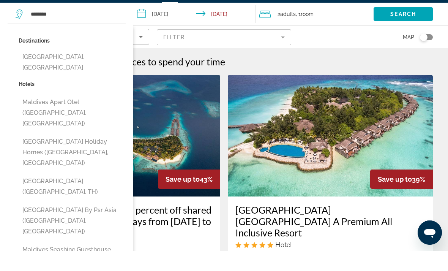
click at [30, 70] on button "[GEOGRAPHIC_DATA], [GEOGRAPHIC_DATA]" at bounding box center [72, 82] width 107 height 25
type input "**********"
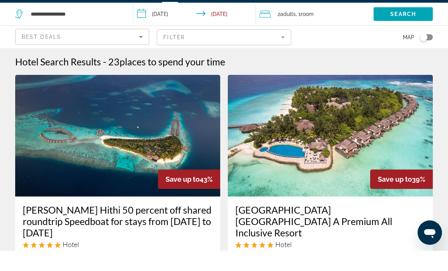
click at [418, 25] on span "Search widget" at bounding box center [403, 34] width 59 height 18
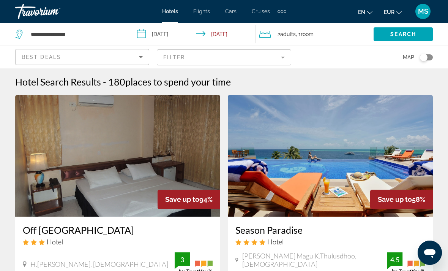
click at [184, 79] on span "places to spend your time" at bounding box center [178, 81] width 106 height 11
click at [273, 78] on div "Hotel Search Results - 180 places to spend your time" at bounding box center [224, 81] width 418 height 11
click at [282, 56] on mat-form-field "Filter" at bounding box center [224, 57] width 134 height 16
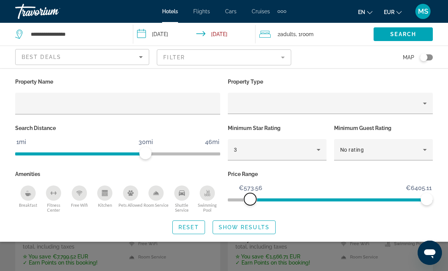
scroll to position [66, 0]
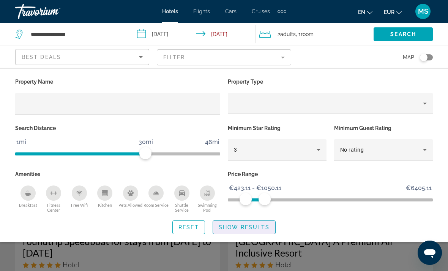
click at [253, 227] on span "Show Results" at bounding box center [244, 227] width 51 height 6
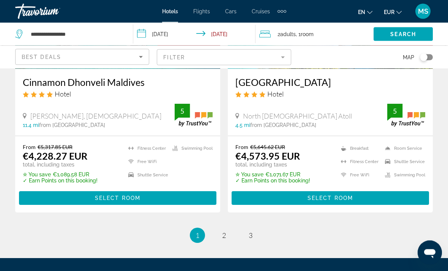
scroll to position [1649, 0]
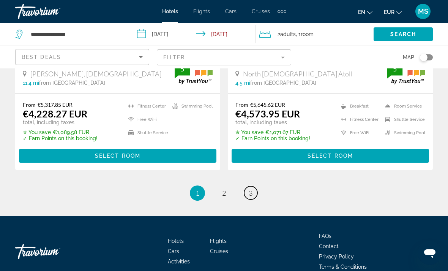
click at [249, 189] on span "3" at bounding box center [251, 193] width 4 height 8
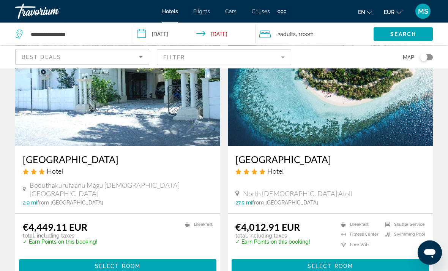
scroll to position [71, 0]
click at [364, 257] on span "Main content" at bounding box center [331, 266] width 198 height 18
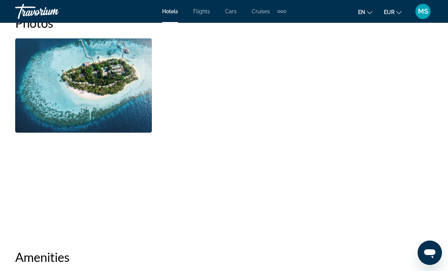
scroll to position [535, 0]
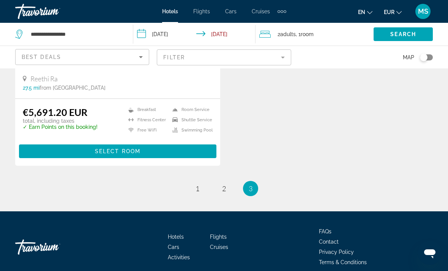
scroll to position [731, 0]
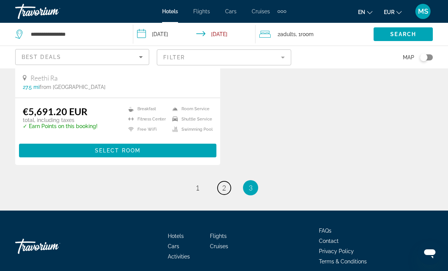
click at [225, 184] on link "page 2" at bounding box center [224, 187] width 13 height 13
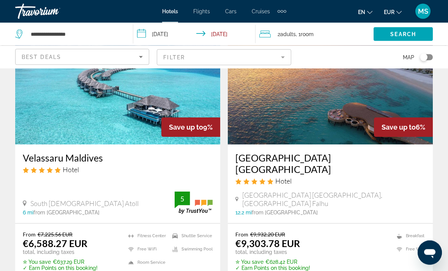
scroll to position [935, 0]
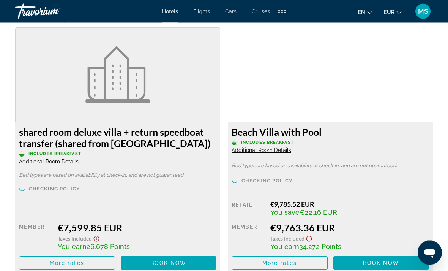
scroll to position [1687, 0]
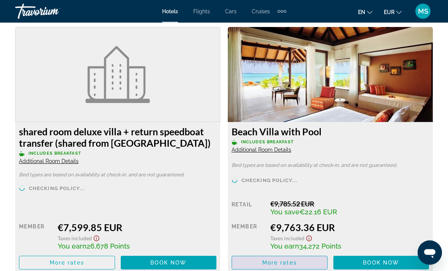
click at [252, 271] on span "Main content" at bounding box center [279, 263] width 95 height 18
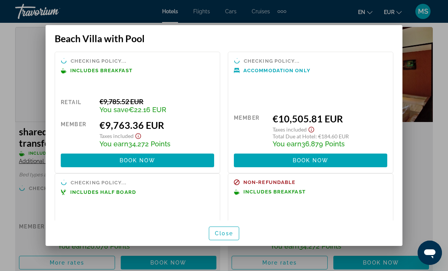
click at [221, 242] on span "button" at bounding box center [224, 233] width 30 height 18
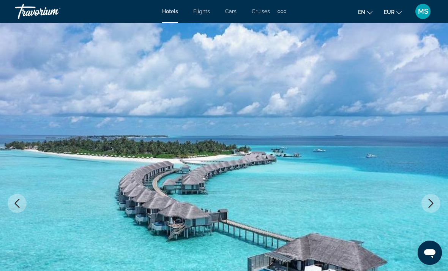
scroll to position [1688, 0]
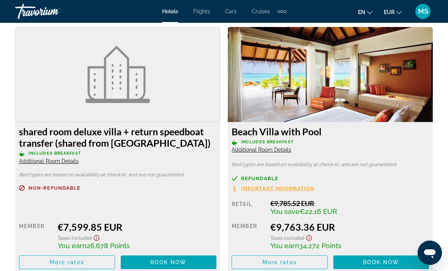
click at [36, 164] on span "Additional Room Details" at bounding box center [49, 161] width 60 height 6
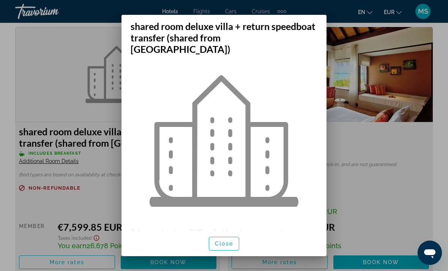
scroll to position [10, 0]
click at [219, 253] on span "button" at bounding box center [224, 243] width 30 height 18
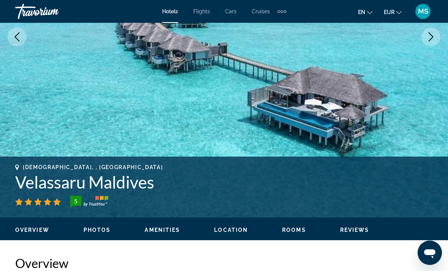
scroll to position [166, 0]
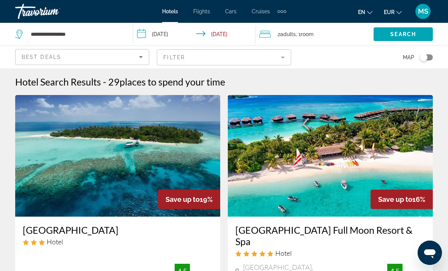
click at [233, 38] on input "**********" at bounding box center [195, 35] width 125 height 25
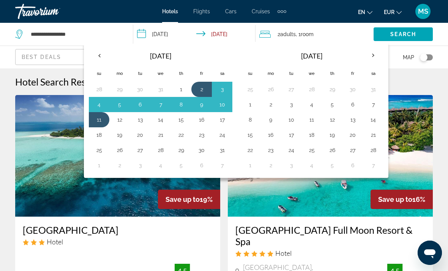
click at [200, 90] on button "2" at bounding box center [202, 89] width 12 height 11
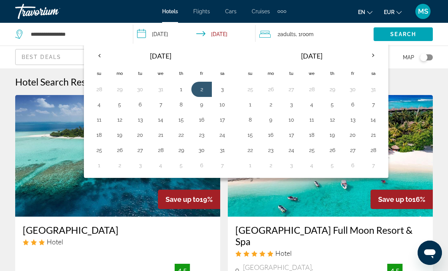
click at [220, 106] on button "10" at bounding box center [222, 104] width 12 height 11
type input "**********"
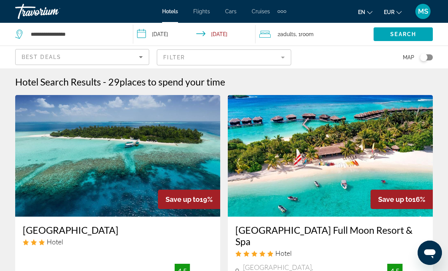
click at [389, 33] on span "Search widget" at bounding box center [403, 34] width 59 height 18
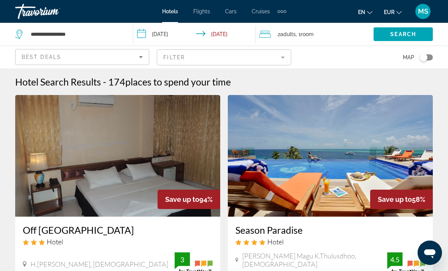
click at [175, 58] on mat-form-field "Filter" at bounding box center [224, 57] width 134 height 16
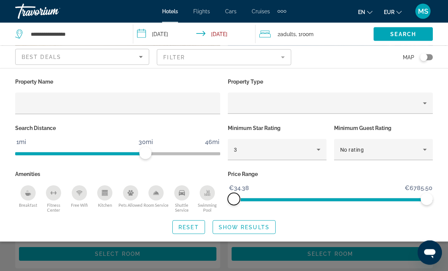
scroll to position [88, 0]
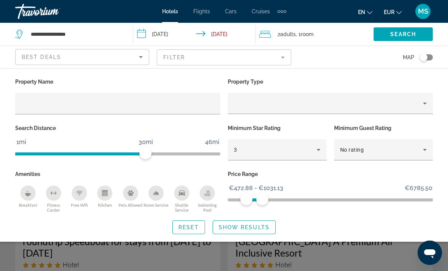
click at [269, 230] on span "Search widget" at bounding box center [244, 227] width 62 height 18
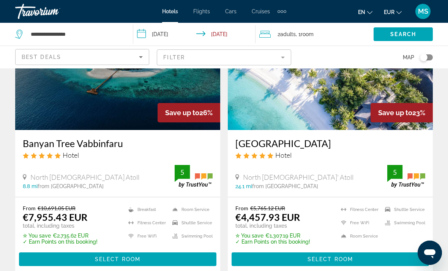
scroll to position [967, 0]
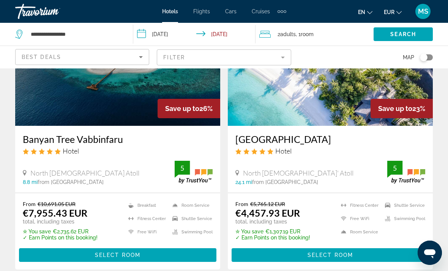
click at [62, 253] on span "Main content" at bounding box center [118, 255] width 198 height 18
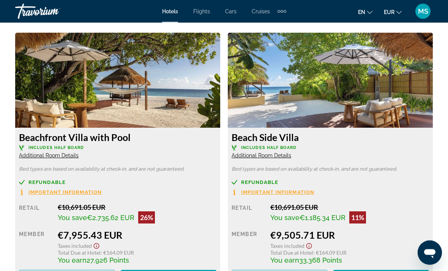
scroll to position [1177, 0]
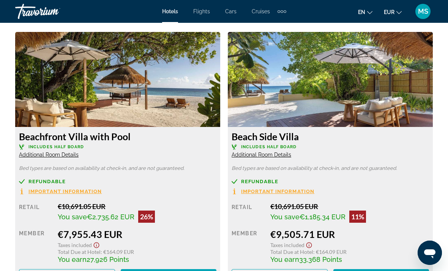
click at [37, 271] on span "Main content" at bounding box center [66, 276] width 95 height 18
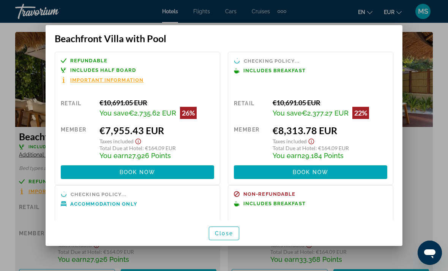
scroll to position [3, 0]
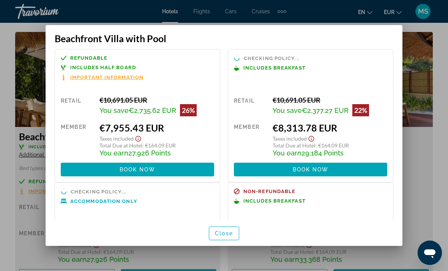
click at [90, 122] on div "Member" at bounding box center [77, 139] width 33 height 35
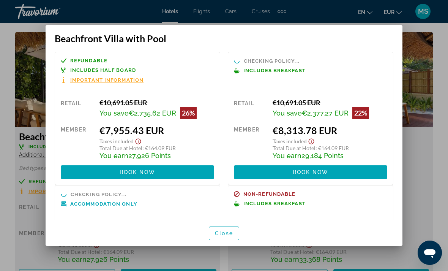
scroll to position [0, 0]
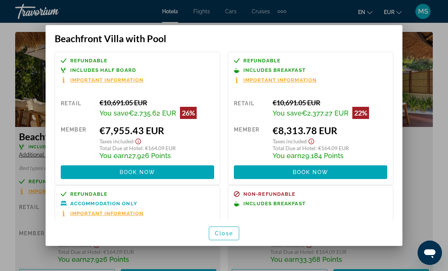
click at [22, 152] on div at bounding box center [224, 135] width 448 height 271
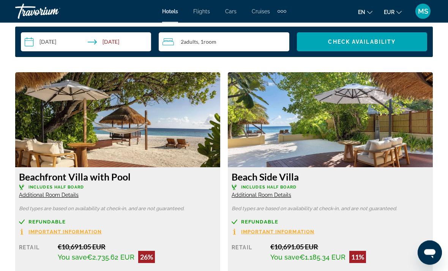
scroll to position [1136, 0]
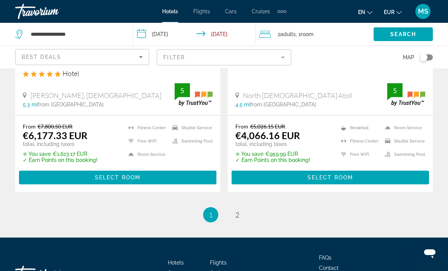
scroll to position [1649, 0]
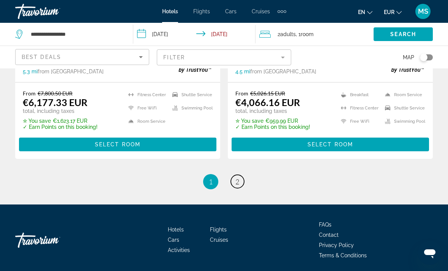
click at [238, 178] on span "2" at bounding box center [238, 181] width 4 height 8
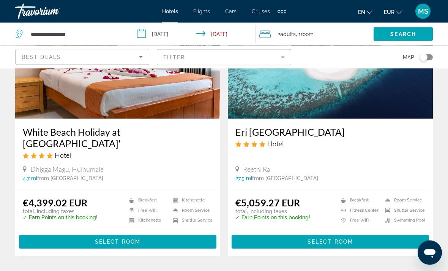
scroll to position [1602, 0]
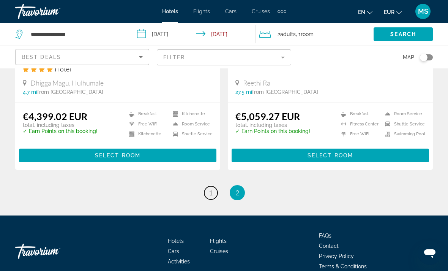
click at [211, 188] on span "1" at bounding box center [211, 192] width 4 height 8
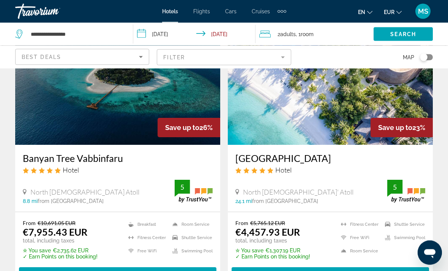
scroll to position [949, 0]
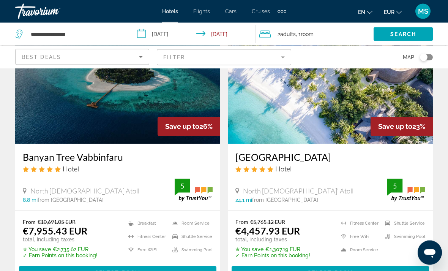
click at [30, 270] on span "Main content" at bounding box center [118, 273] width 198 height 18
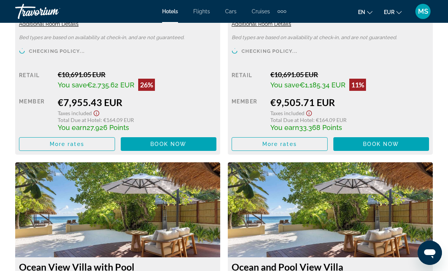
scroll to position [1307, 0]
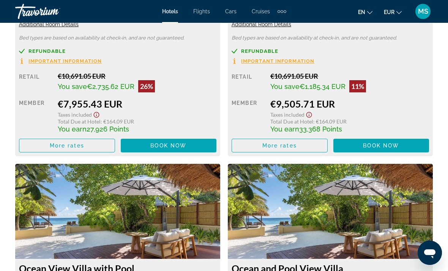
click at [49, 149] on span "Main content" at bounding box center [66, 145] width 95 height 18
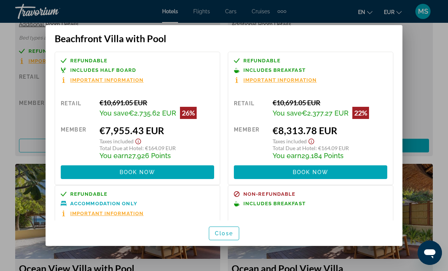
scroll to position [0, 0]
click at [78, 78] on span "Important Information" at bounding box center [106, 80] width 73 height 5
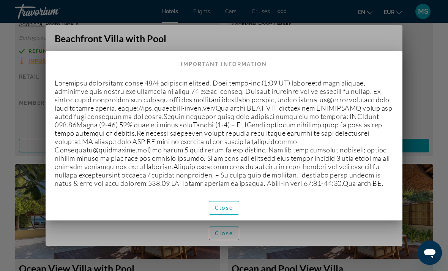
click at [211, 216] on span "button" at bounding box center [224, 208] width 30 height 18
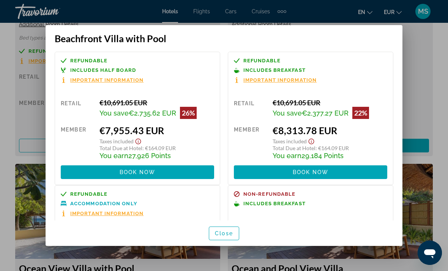
click at [117, 78] on span "Important Information" at bounding box center [106, 80] width 73 height 5
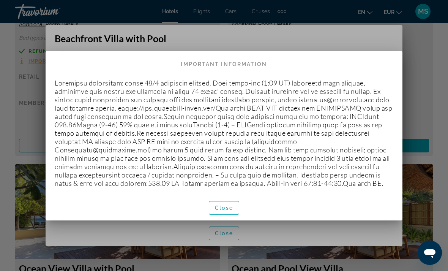
click at [231, 210] on span "Close" at bounding box center [224, 208] width 18 height 6
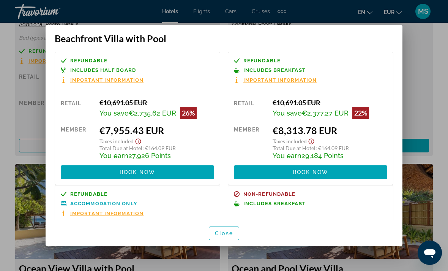
click at [39, 111] on div at bounding box center [224, 135] width 448 height 271
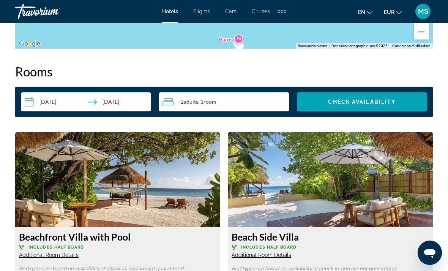
scroll to position [1076, 0]
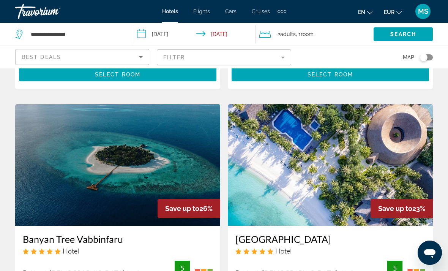
scroll to position [868, 0]
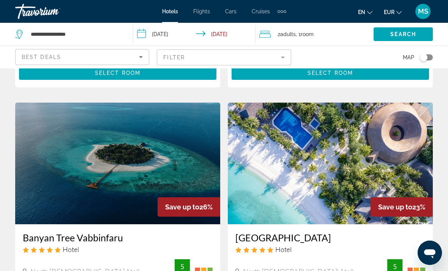
click at [75, 166] on img "Main content" at bounding box center [117, 164] width 205 height 122
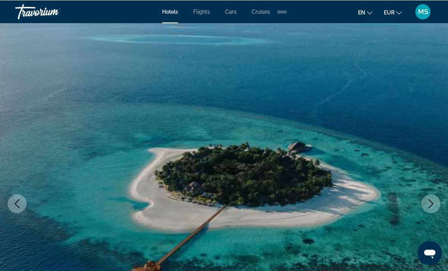
click at [420, 11] on span "MS" at bounding box center [423, 12] width 10 height 8
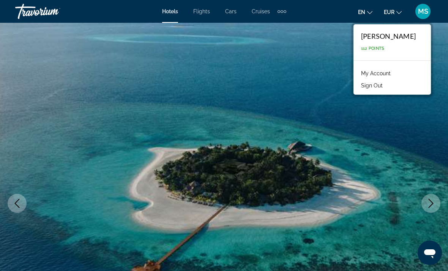
click at [385, 48] on span "112 Points" at bounding box center [373, 48] width 24 height 5
click at [395, 74] on link "My Account" at bounding box center [376, 73] width 37 height 10
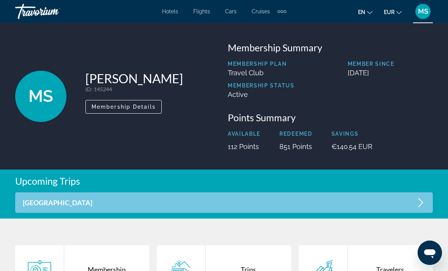
click at [146, 106] on span "Membership Details" at bounding box center [124, 107] width 64 height 6
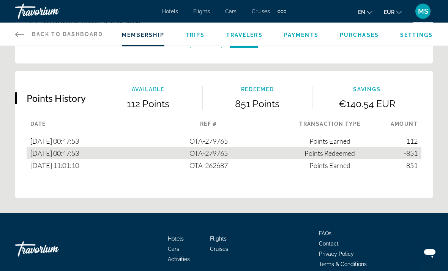
scroll to position [510, 0]
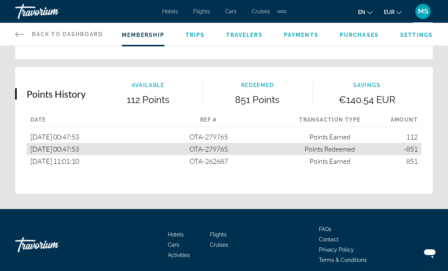
click at [195, 32] on span "Trips" at bounding box center [195, 35] width 19 height 6
